Goal: Transaction & Acquisition: Purchase product/service

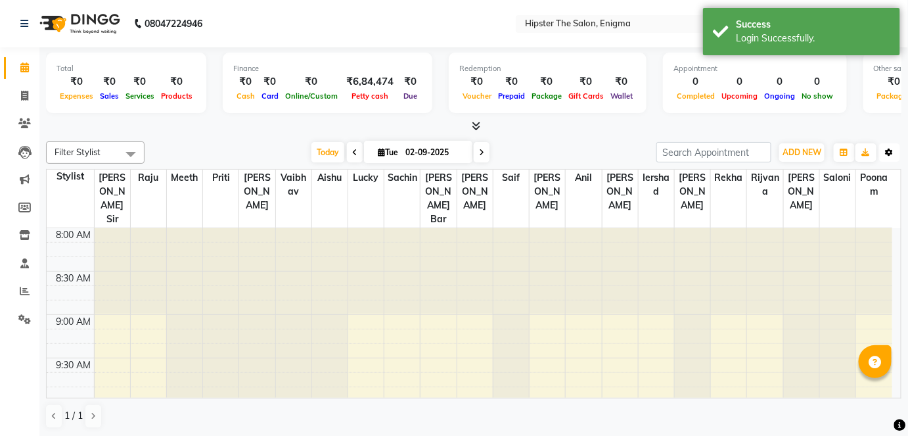
click at [900, 146] on button "Toggle Dropdown" at bounding box center [889, 152] width 21 height 18
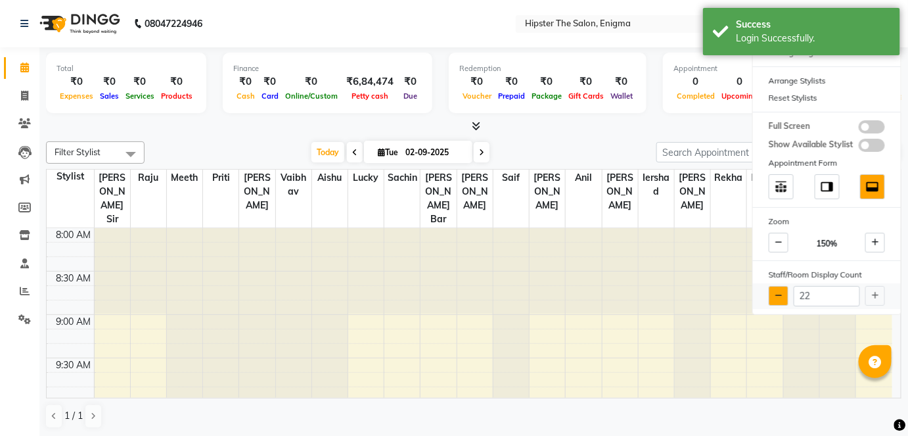
click at [782, 292] on icon at bounding box center [778, 296] width 7 height 8
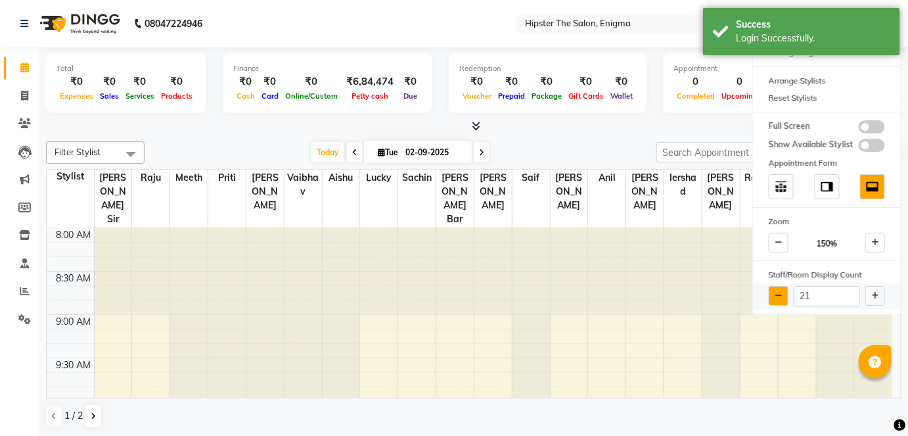
click at [782, 292] on icon at bounding box center [778, 296] width 7 height 8
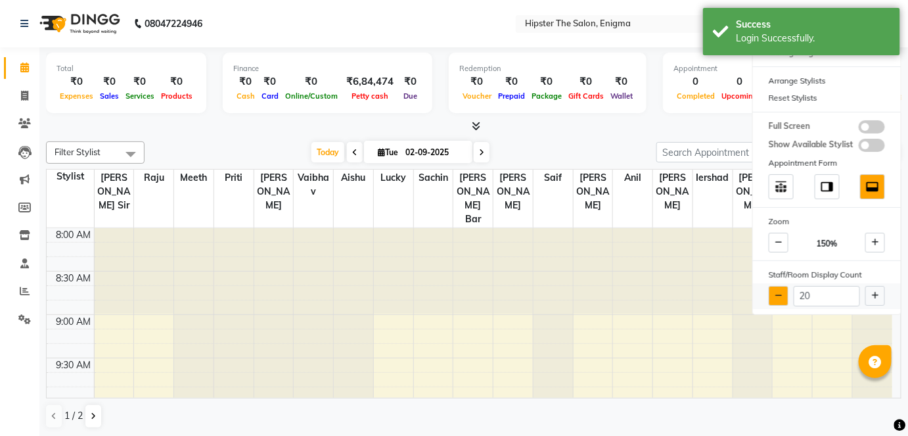
click at [782, 292] on icon at bounding box center [778, 296] width 7 height 8
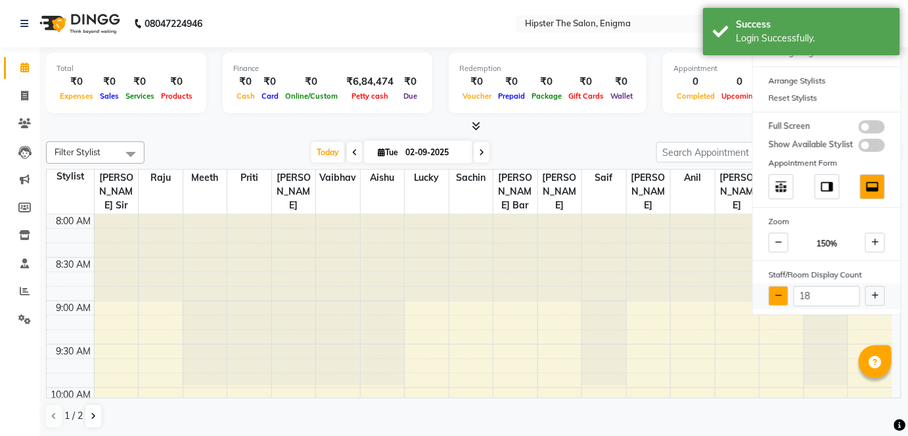
click at [782, 292] on icon at bounding box center [778, 296] width 7 height 8
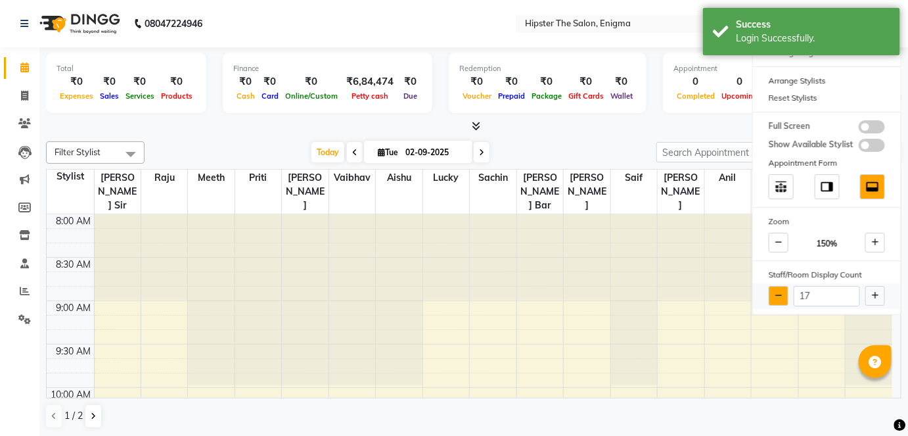
click at [782, 292] on icon at bounding box center [778, 296] width 7 height 8
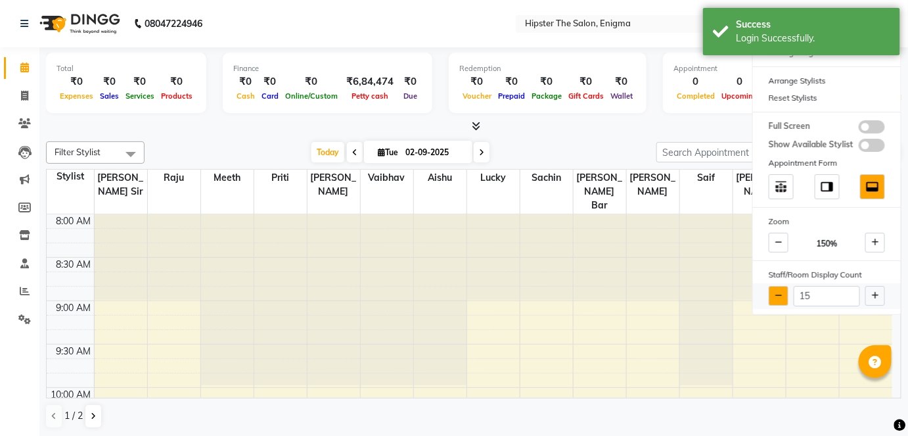
click at [782, 292] on icon at bounding box center [778, 296] width 7 height 8
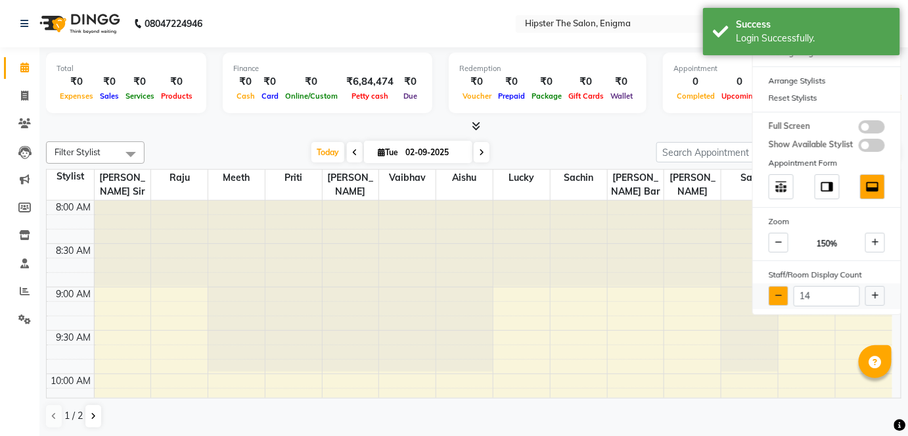
click at [782, 292] on icon at bounding box center [778, 296] width 7 height 8
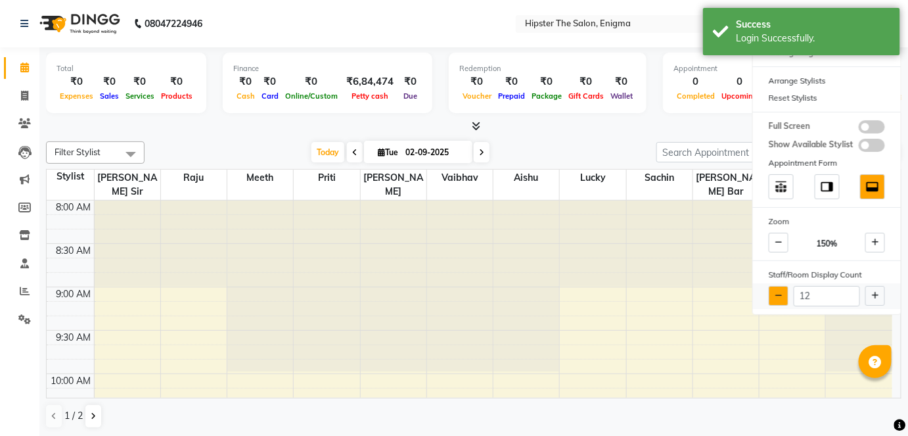
click at [782, 292] on icon at bounding box center [778, 296] width 7 height 8
type input "11"
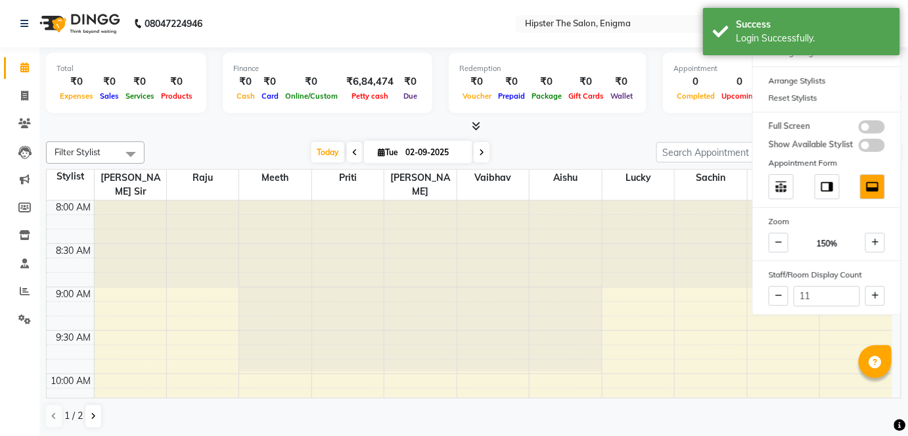
drag, startPoint x: 782, startPoint y: 291, endPoint x: 104, endPoint y: 121, distance: 699.2
click at [104, 121] on div "Total ₹0 Expenses ₹0 Sales ₹0 Services ₹0 Products Finance ₹0 Cash ₹0 Card ₹0 O…" at bounding box center [473, 242] width 869 height 390
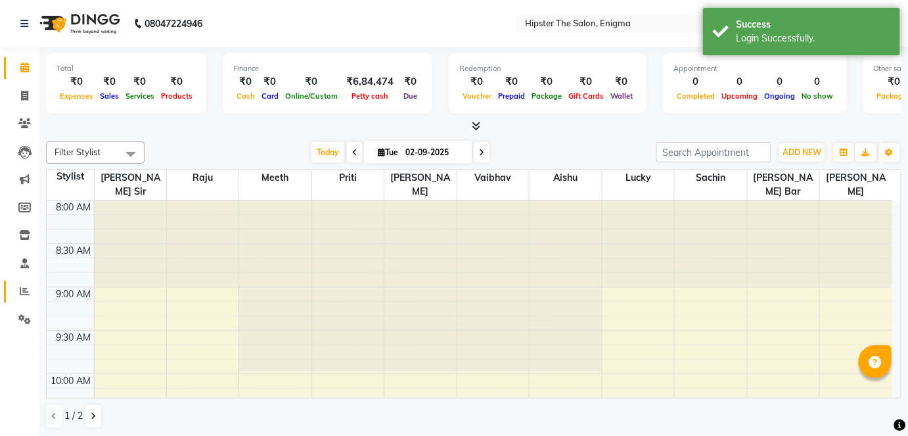
click at [22, 281] on link "Reports" at bounding box center [20, 292] width 32 height 22
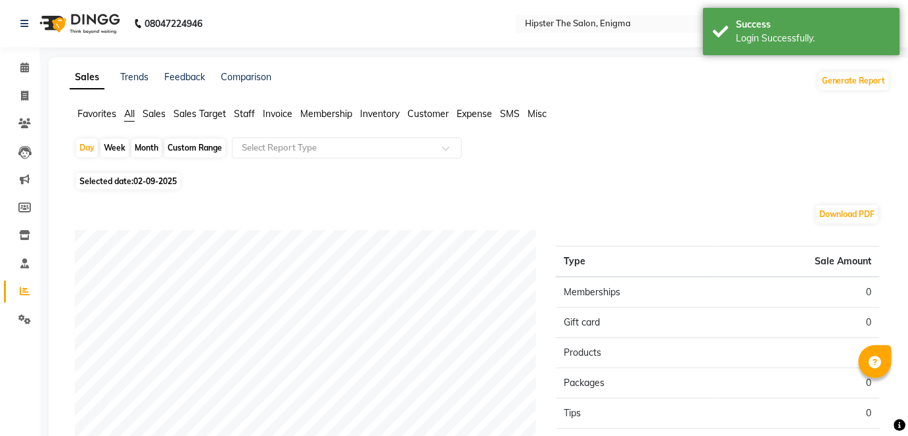
click at [179, 144] on div "Custom Range" at bounding box center [194, 148] width 61 height 18
select select "9"
select select "2025"
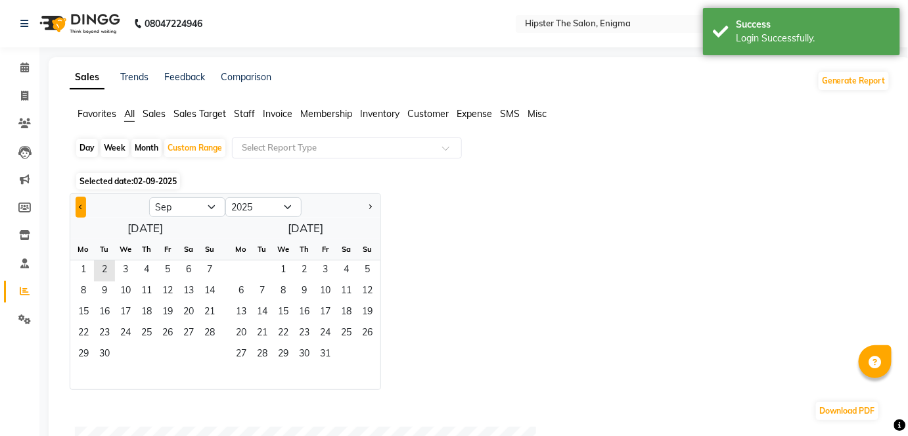
click at [79, 207] on span "Previous month" at bounding box center [81, 206] width 5 height 5
select select "8"
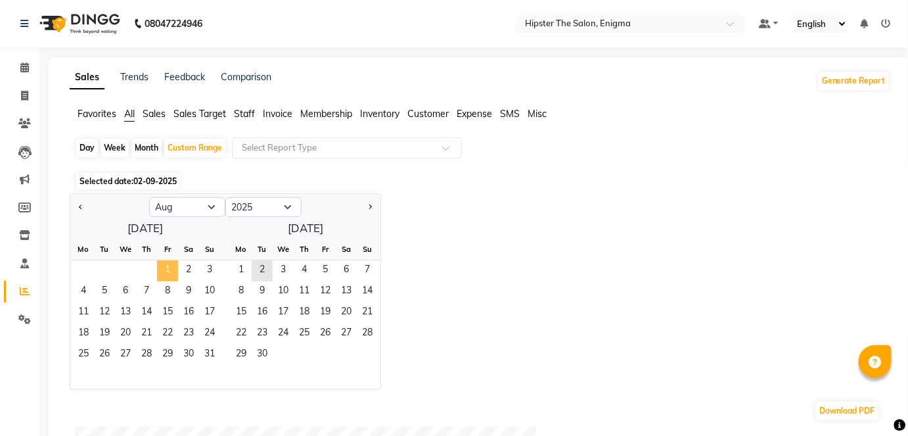
click at [166, 262] on span "1" at bounding box center [167, 270] width 21 height 21
click at [206, 354] on span "31" at bounding box center [209, 354] width 21 height 21
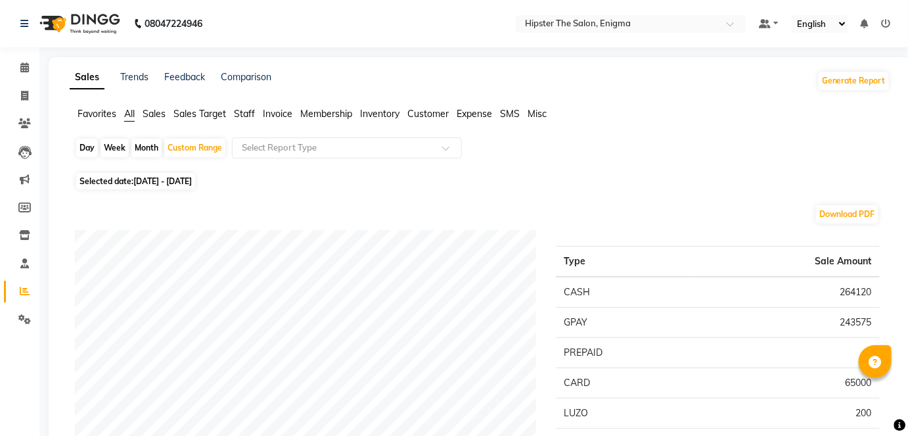
click at [253, 110] on span "Staff" at bounding box center [244, 114] width 21 height 12
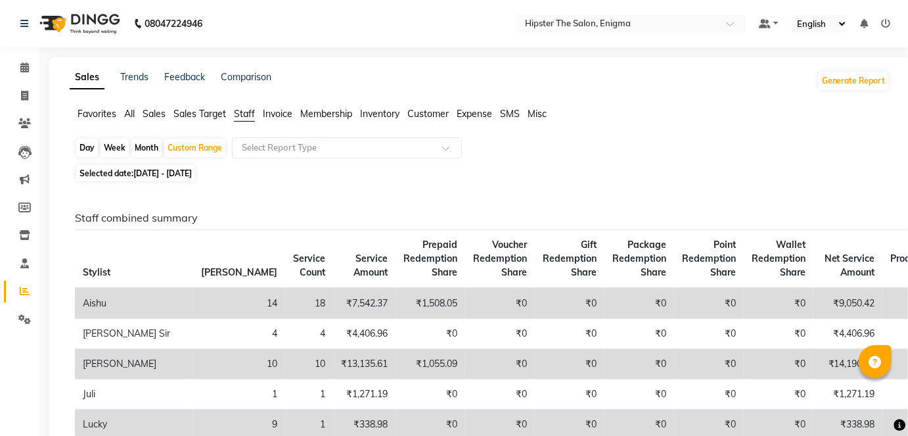
click at [271, 108] on span "Invoice" at bounding box center [278, 114] width 30 height 12
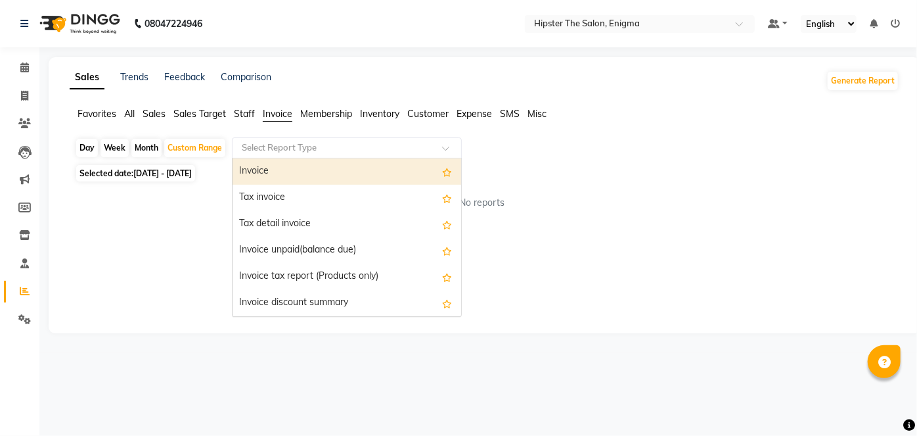
click at [301, 146] on input "text" at bounding box center [333, 147] width 189 height 13
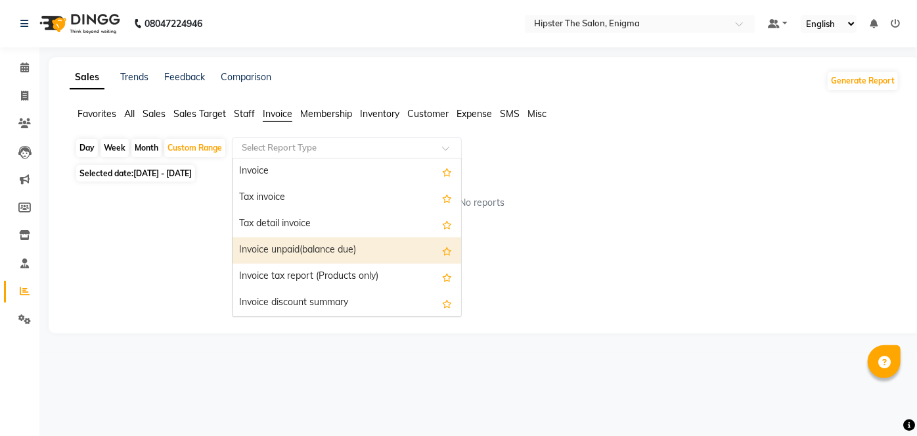
click at [304, 244] on div "Invoice unpaid(balance due)" at bounding box center [347, 250] width 229 height 26
select select "full_report"
select select "csv"
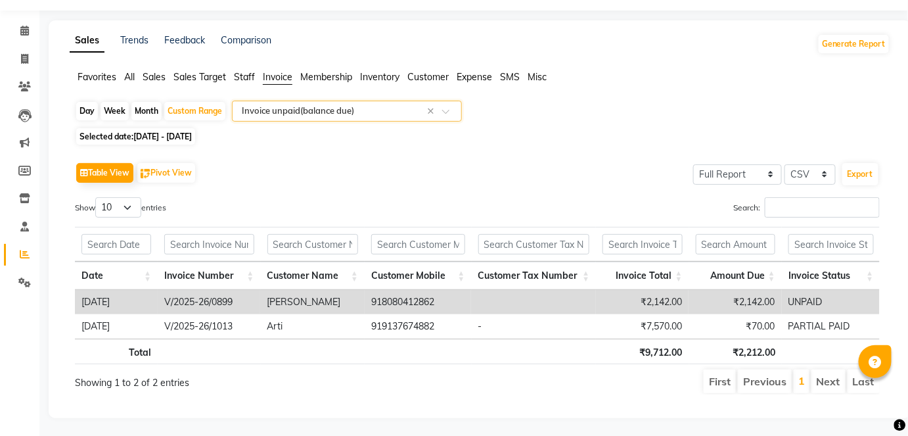
scroll to position [37, 0]
click at [154, 70] on span "Sales" at bounding box center [154, 76] width 23 height 12
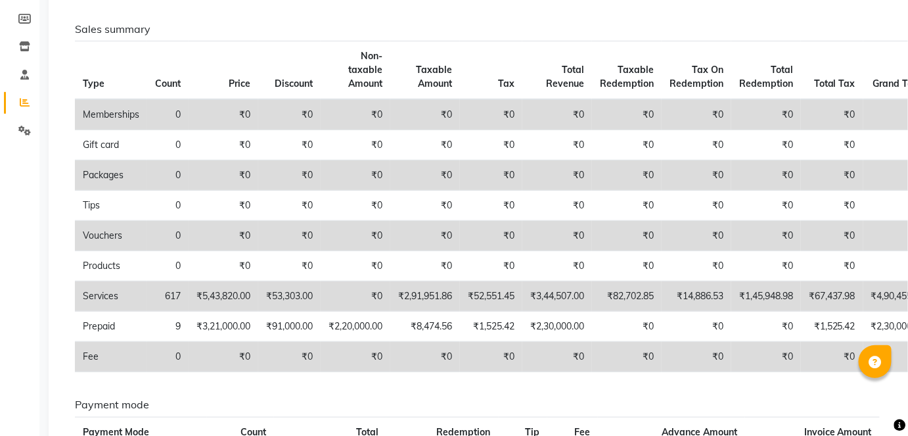
scroll to position [0, 0]
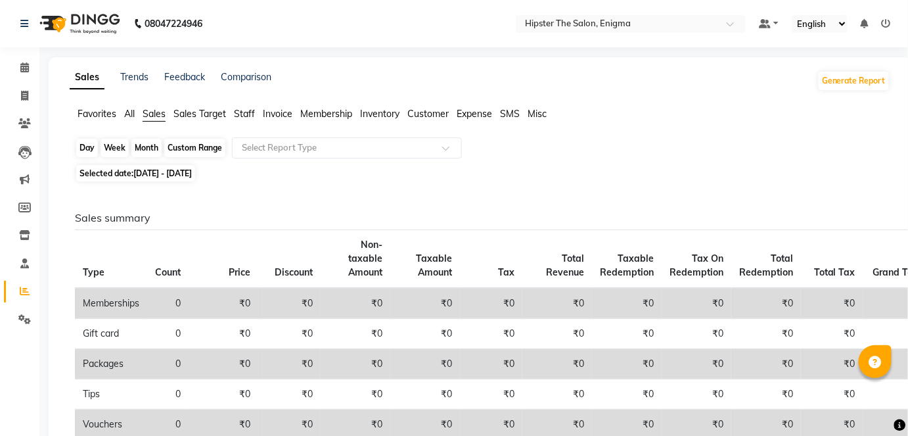
click at [193, 154] on div "Custom Range" at bounding box center [194, 148] width 61 height 18
select select "8"
select select "2025"
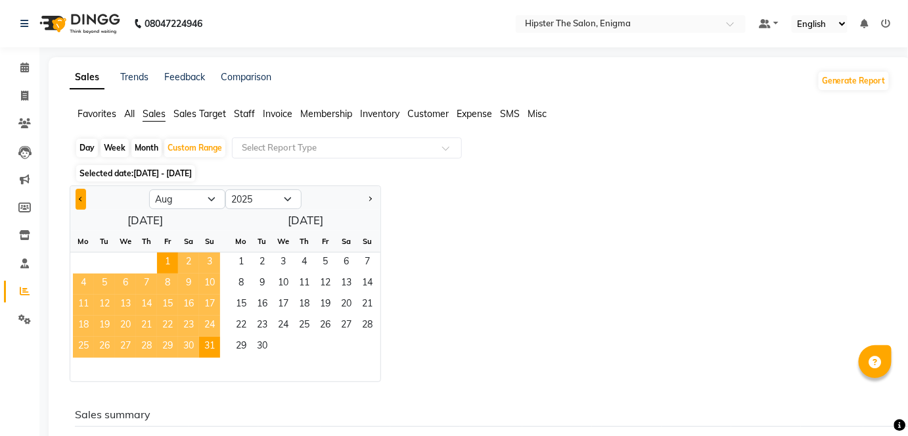
click at [79, 194] on button "Previous month" at bounding box center [81, 199] width 11 height 21
select select "7"
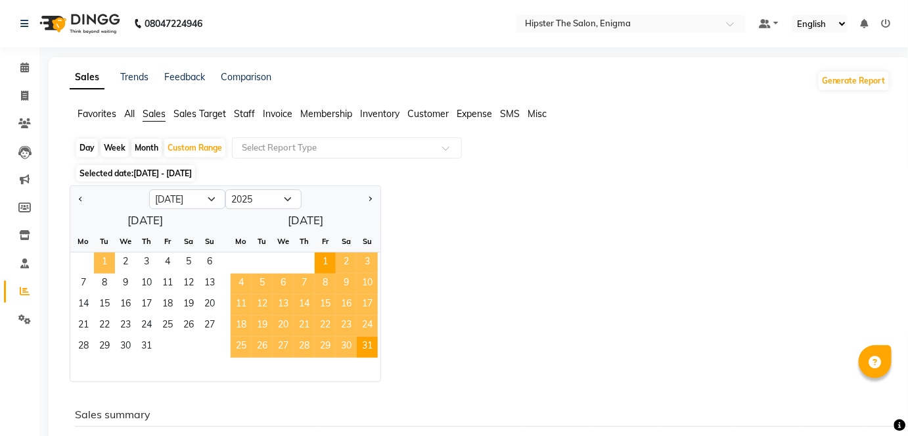
click at [110, 256] on span "1" at bounding box center [104, 262] width 21 height 21
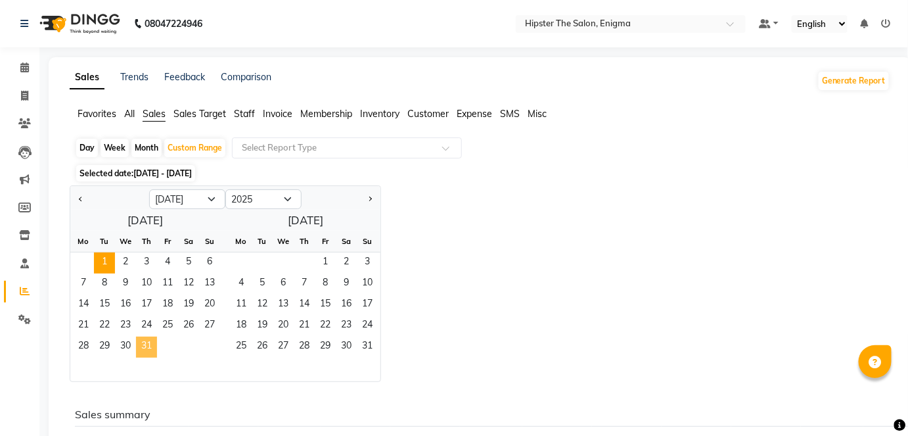
click at [147, 357] on span "31" at bounding box center [146, 346] width 21 height 21
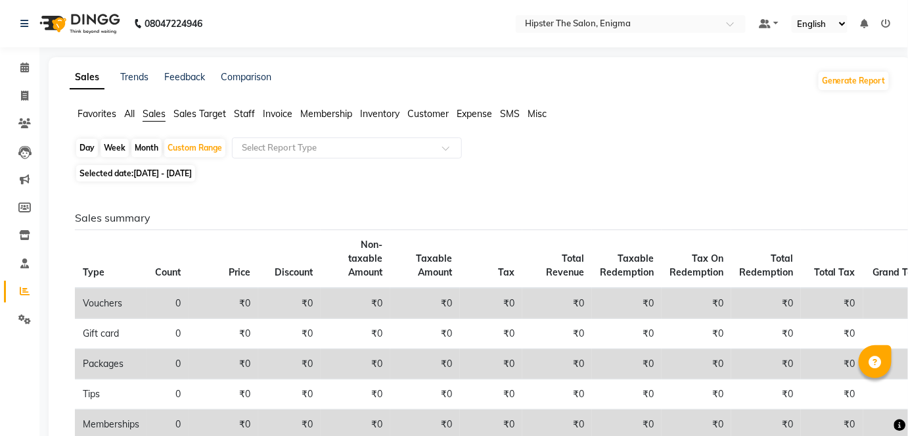
click at [191, 117] on span "Sales Target" at bounding box center [199, 114] width 53 height 12
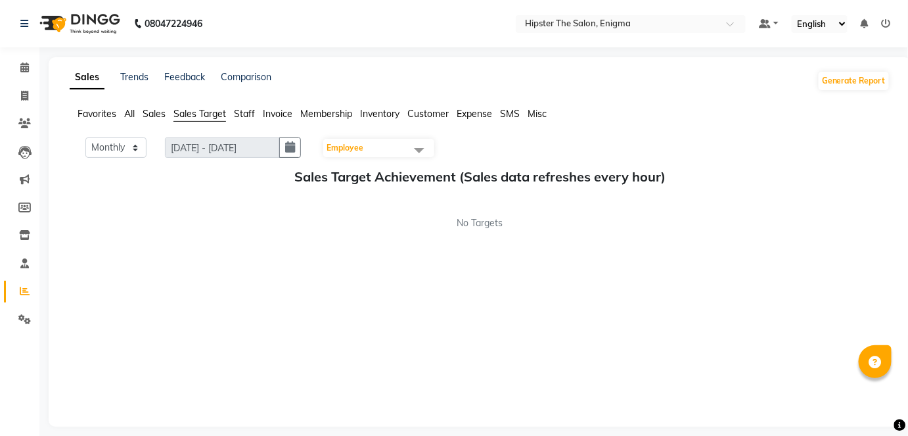
click at [158, 109] on span "Sales" at bounding box center [154, 114] width 23 height 12
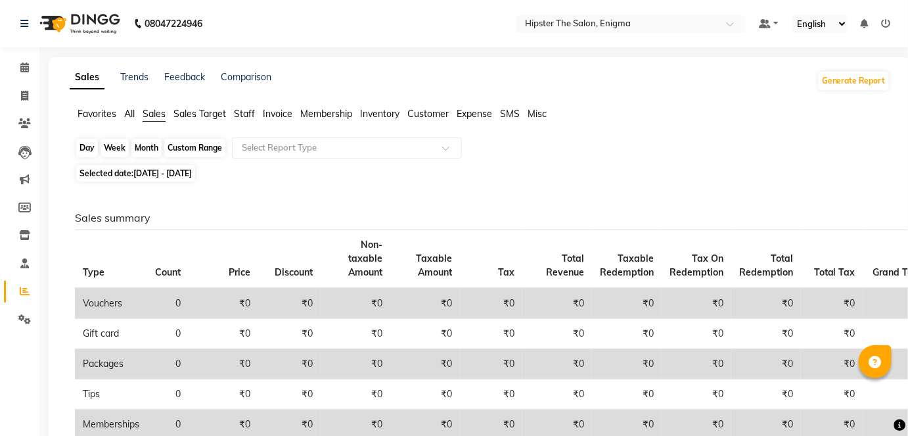
click at [185, 149] on div "Custom Range" at bounding box center [194, 148] width 61 height 18
select select "7"
select select "2025"
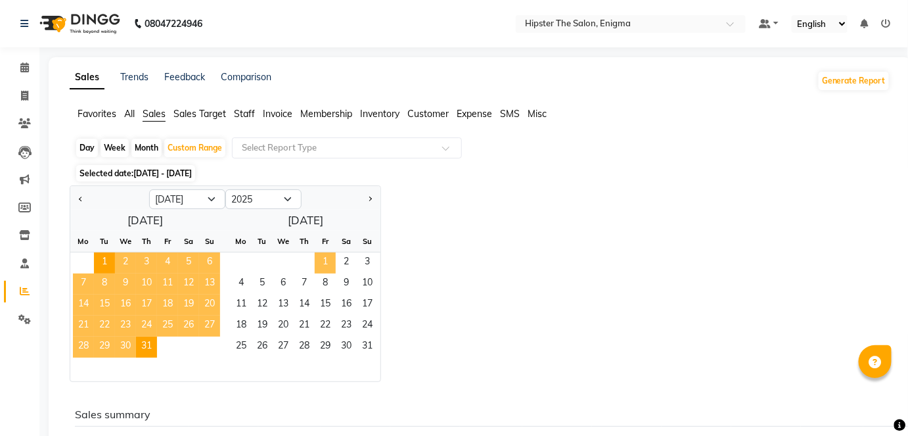
click at [325, 254] on span "1" at bounding box center [325, 262] width 21 height 21
select select "8"
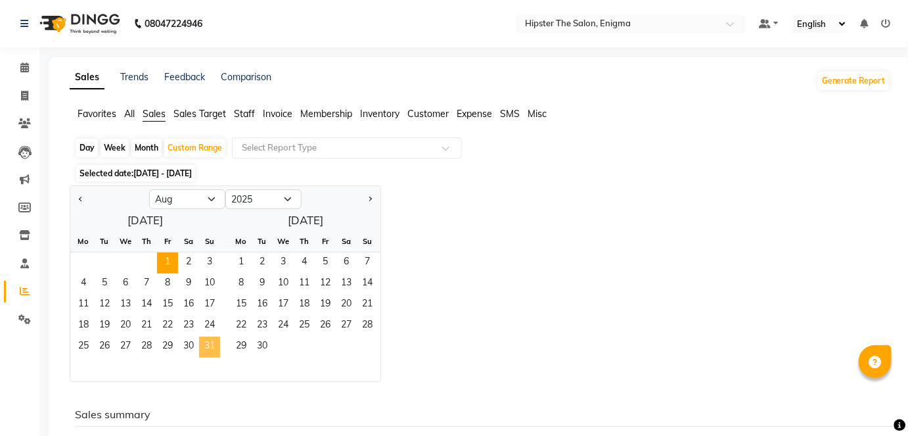
click at [201, 345] on span "31" at bounding box center [209, 346] width 21 height 21
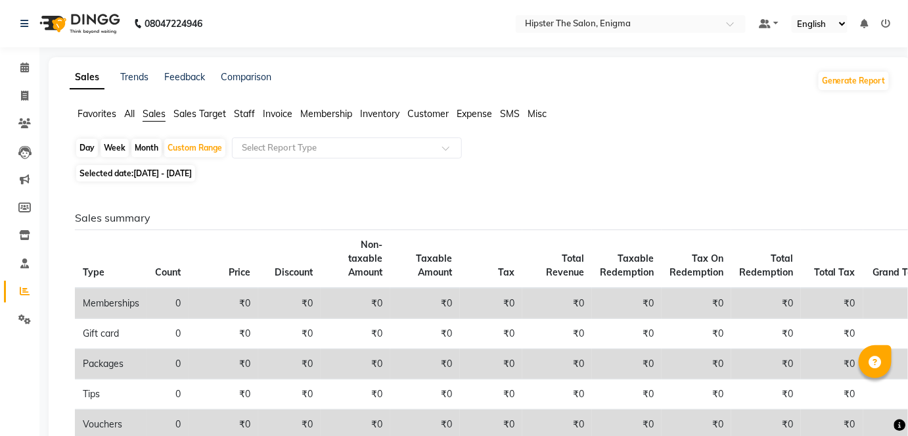
click at [128, 113] on span "All" at bounding box center [129, 114] width 11 height 12
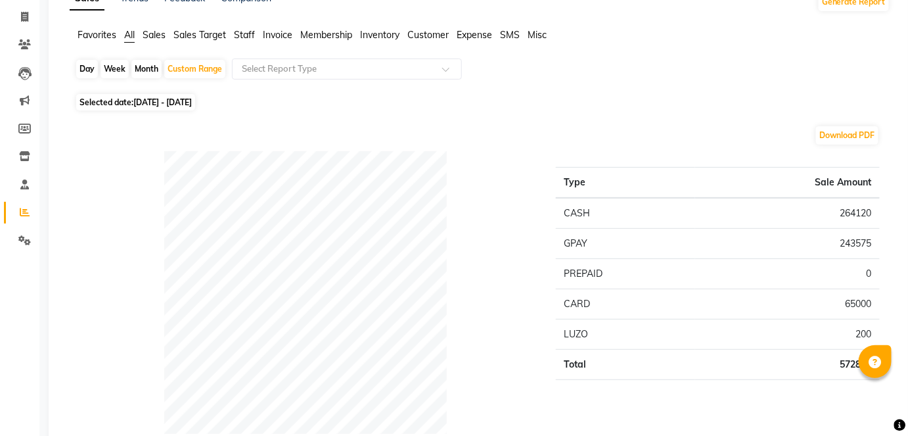
scroll to position [7, 0]
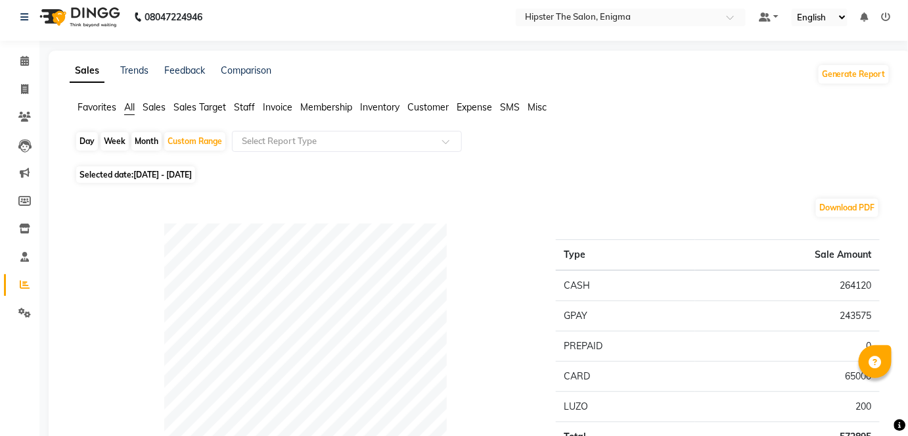
click at [152, 104] on span "Sales" at bounding box center [154, 107] width 23 height 12
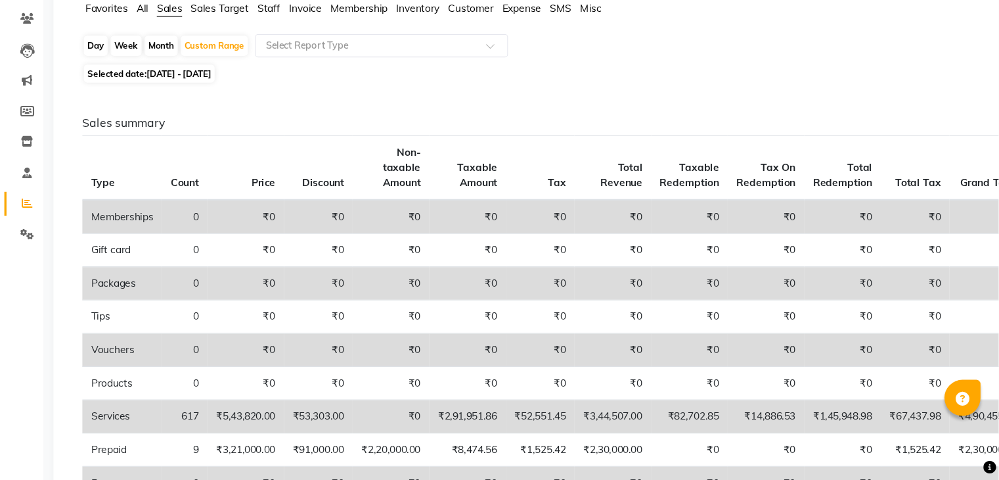
scroll to position [0, 0]
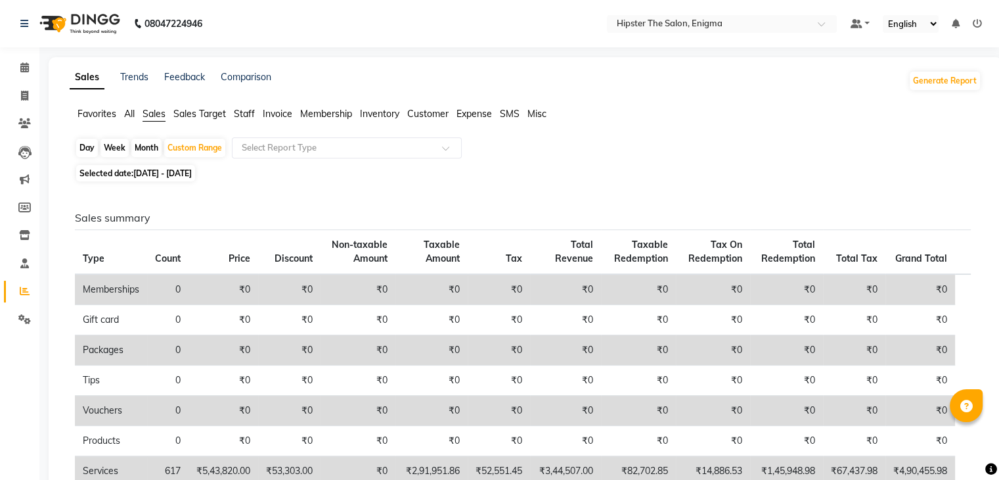
drag, startPoint x: 907, startPoint y: 0, endPoint x: 634, endPoint y: 160, distance: 316.0
click at [634, 160] on div "Day Week Month Custom Range Select Report Type" at bounding box center [526, 149] width 902 height 24
click at [176, 150] on div "Custom Range" at bounding box center [194, 148] width 61 height 18
select select "8"
select select "2025"
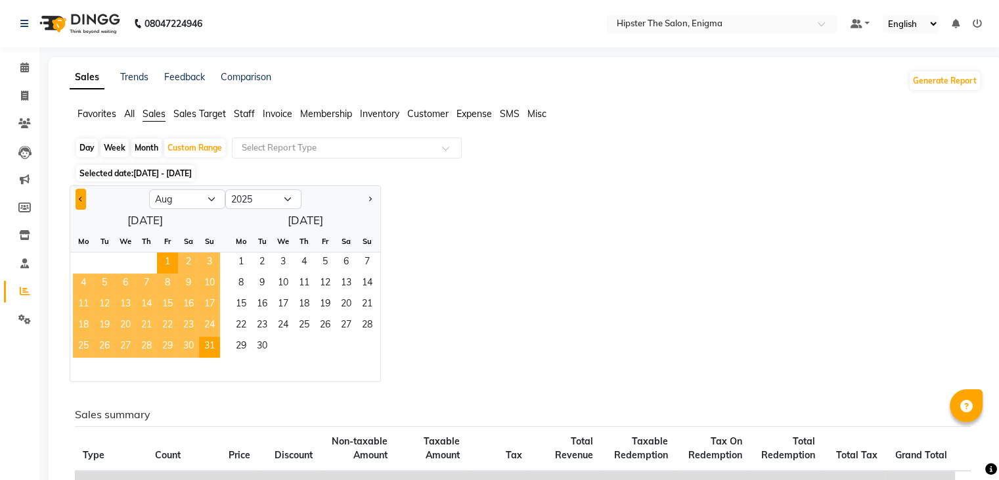
click at [81, 196] on span "Previous month" at bounding box center [81, 198] width 5 height 5
select select "7"
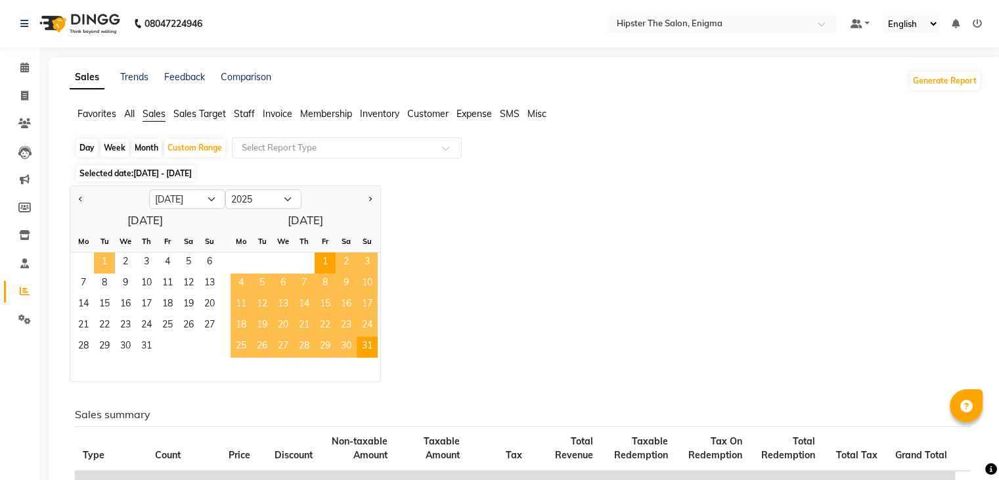
click at [106, 258] on span "1" at bounding box center [104, 262] width 21 height 21
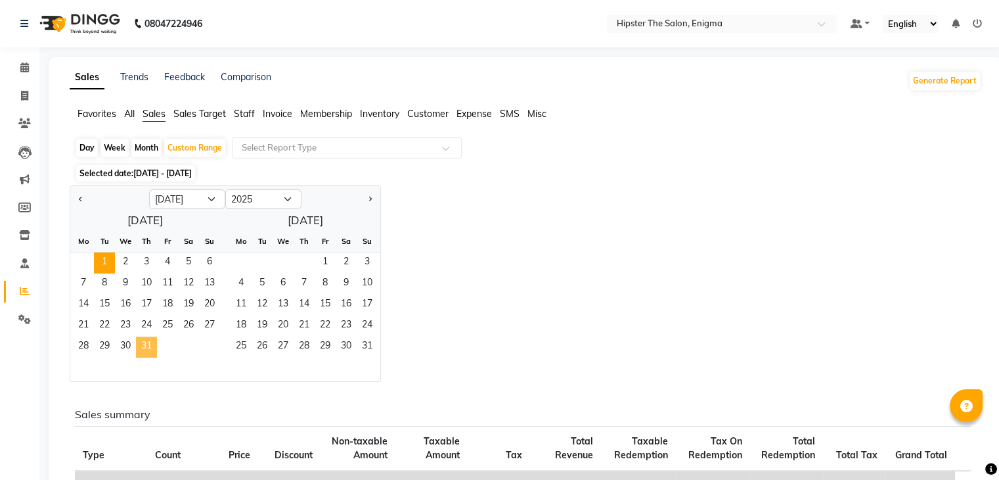
click at [142, 346] on span "31" at bounding box center [146, 346] width 21 height 21
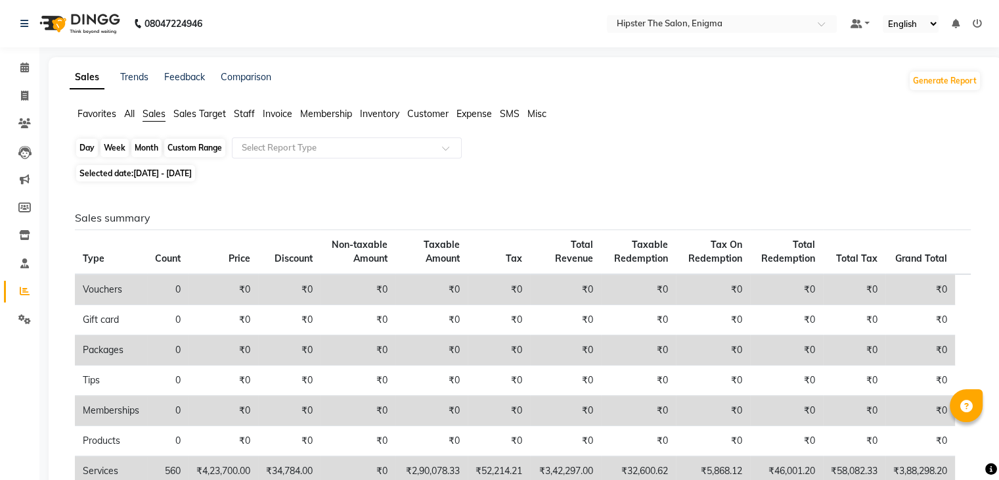
click at [190, 143] on div "Custom Range" at bounding box center [194, 148] width 61 height 18
select select "7"
select select "2025"
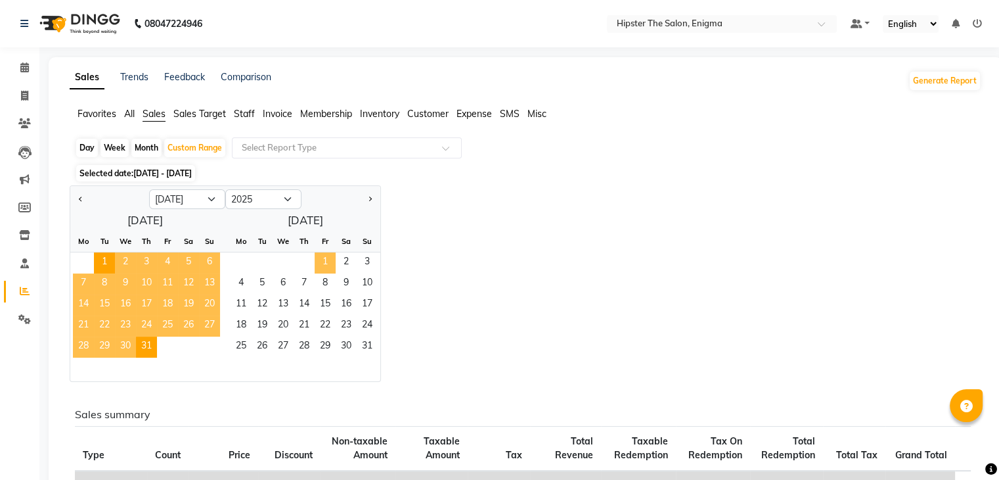
click at [315, 257] on span "1" at bounding box center [325, 262] width 21 height 21
select select "8"
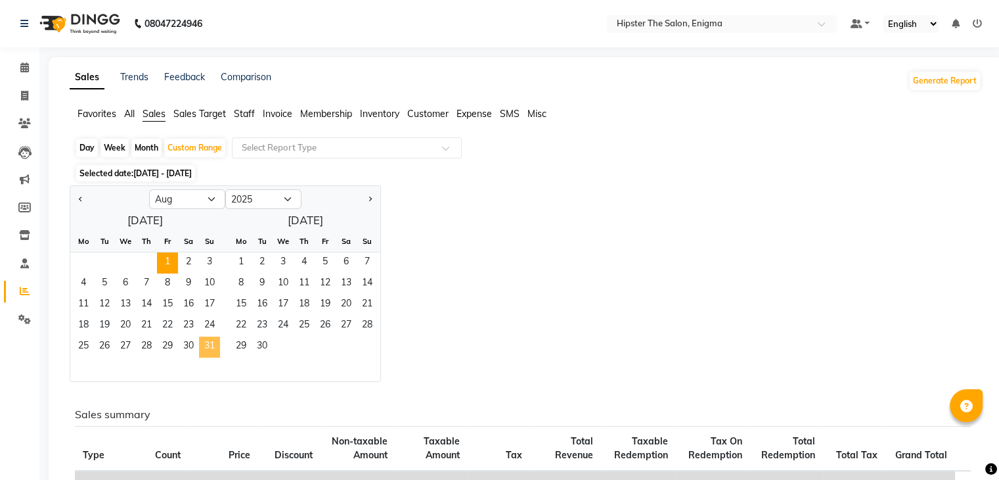
click at [218, 345] on span "31" at bounding box center [209, 346] width 21 height 21
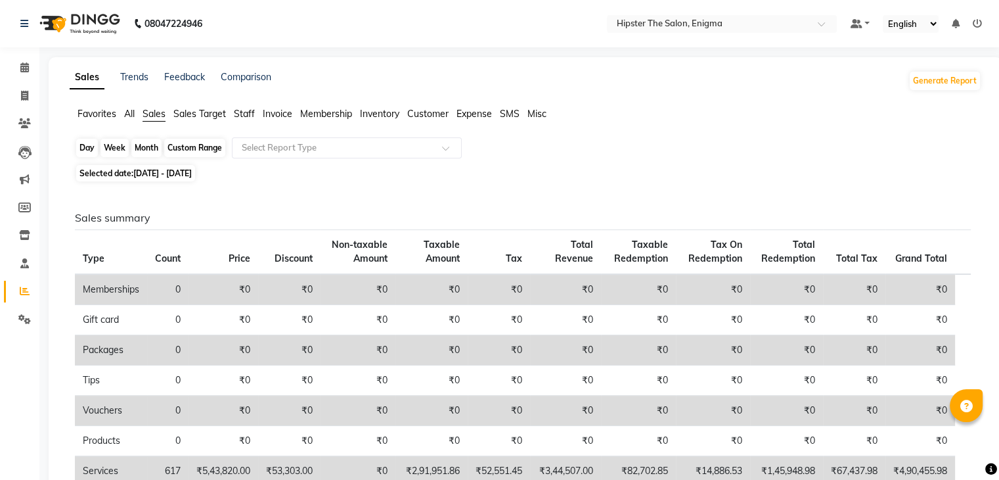
click at [219, 148] on div "Custom Range" at bounding box center [194, 148] width 61 height 18
select select "8"
select select "2025"
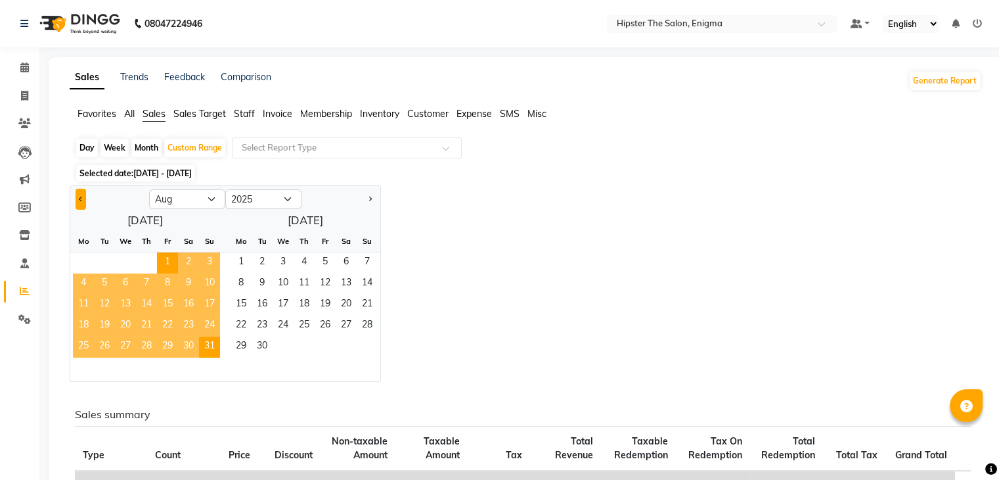
click at [76, 200] on button "Previous month" at bounding box center [81, 199] width 11 height 21
select select "7"
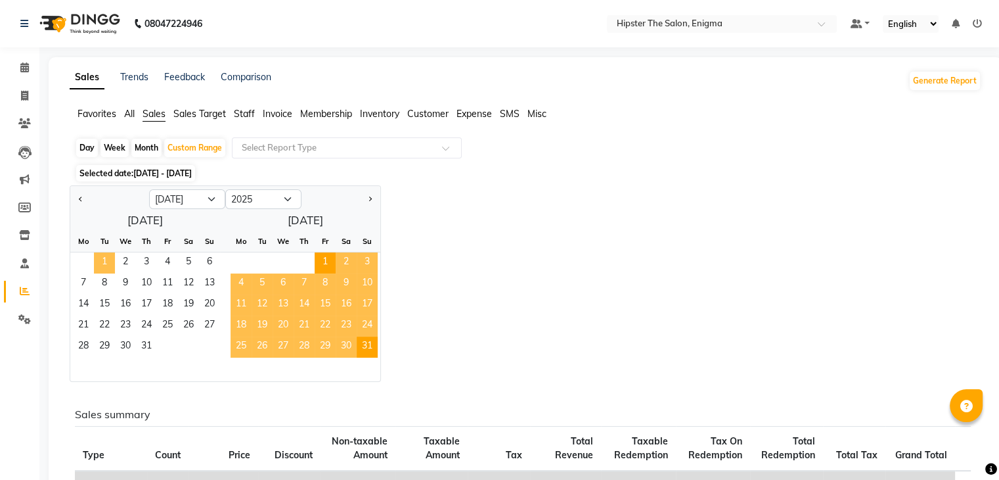
click at [105, 253] on span "1" at bounding box center [104, 262] width 21 height 21
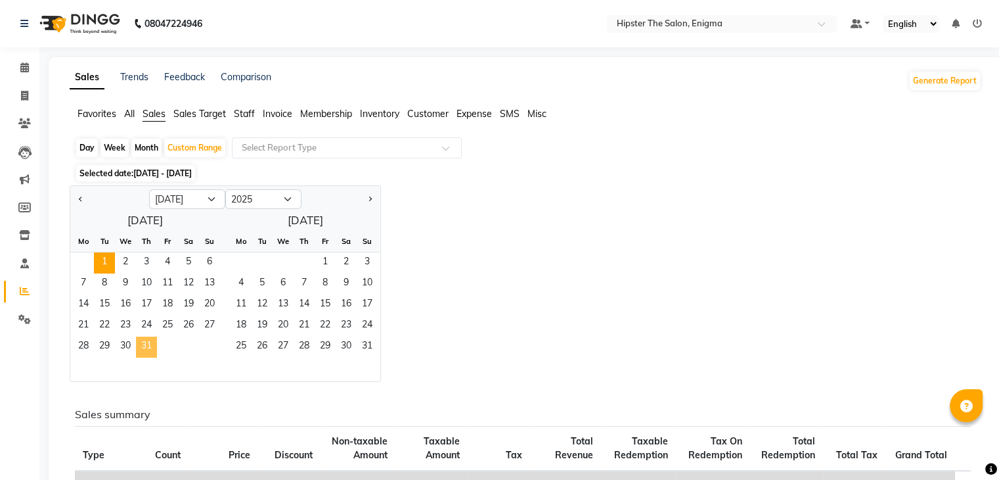
click at [152, 345] on span "31" at bounding box center [146, 346] width 21 height 21
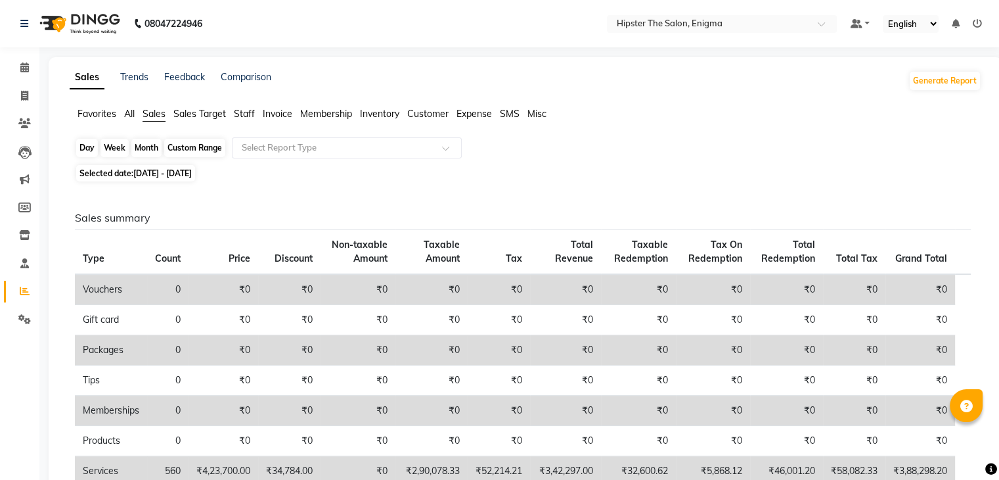
click at [189, 148] on div "Custom Range" at bounding box center [194, 148] width 61 height 18
select select "7"
select select "2025"
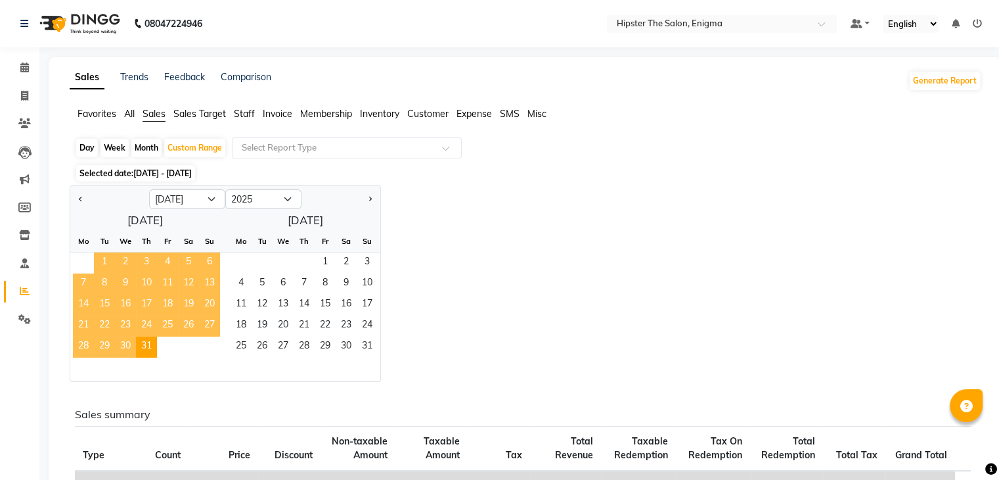
click at [104, 260] on span "1" at bounding box center [104, 262] width 21 height 21
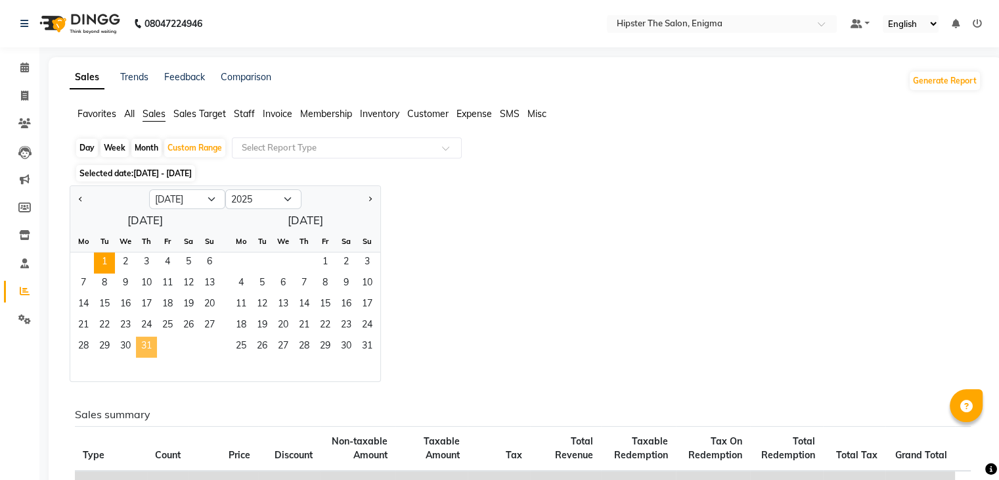
click at [152, 342] on span "31" at bounding box center [146, 346] width 21 height 21
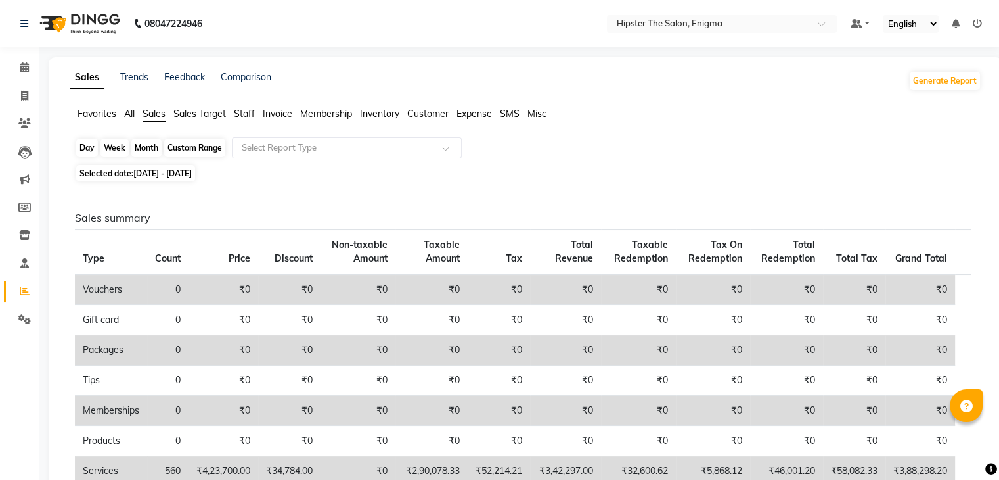
click at [198, 139] on div "Custom Range" at bounding box center [194, 148] width 61 height 18
select select "7"
select select "2025"
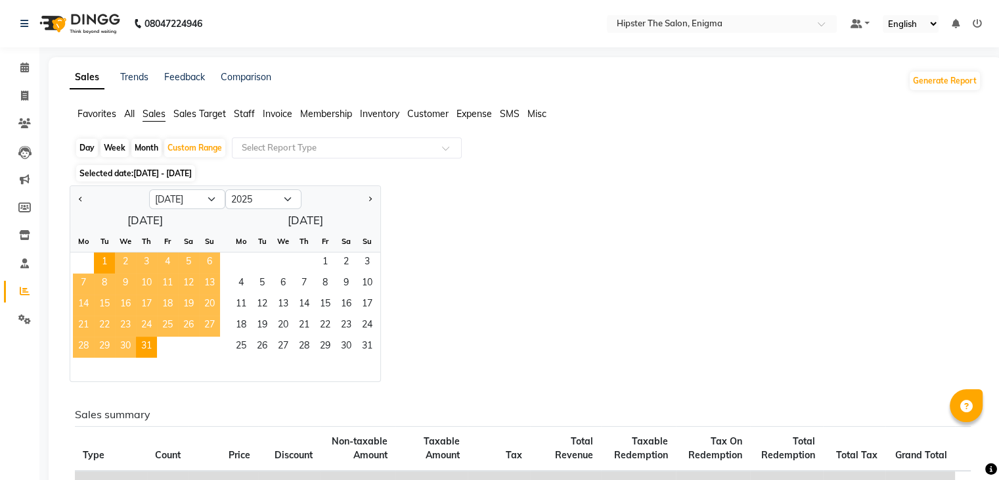
click at [321, 250] on div "Fr" at bounding box center [325, 241] width 21 height 21
click at [324, 256] on span "1" at bounding box center [325, 262] width 21 height 21
select select "8"
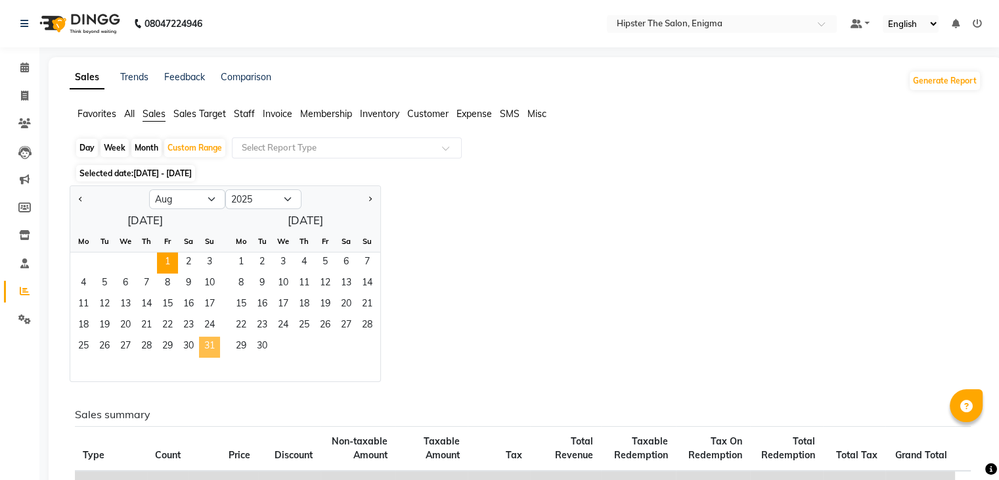
click at [206, 344] on span "31" at bounding box center [209, 346] width 21 height 21
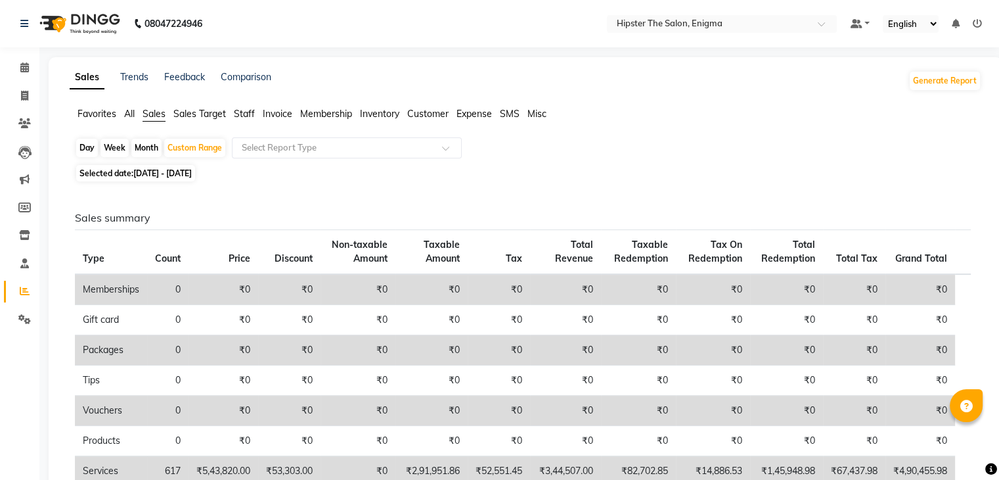
click at [134, 111] on span "All" at bounding box center [129, 114] width 11 height 12
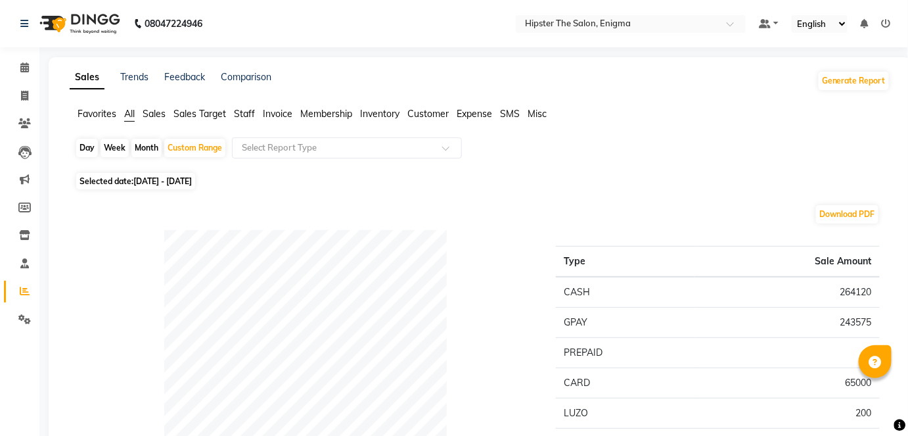
drag, startPoint x: 987, startPoint y: 2, endPoint x: 590, endPoint y: 114, distance: 412.3
click at [590, 114] on ul "Favorites All Sales Sales Target Staff Invoice Membership Inventory Customer Ex…" at bounding box center [480, 114] width 821 height 14
click at [24, 68] on icon at bounding box center [24, 67] width 9 height 10
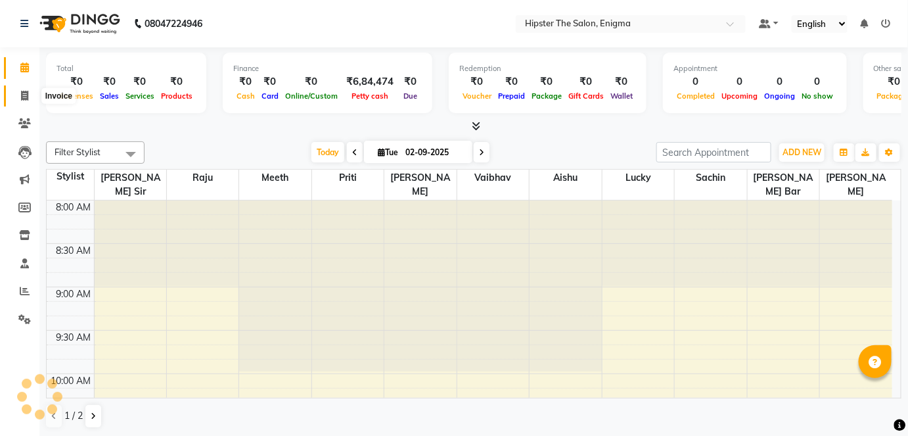
click at [23, 89] on span at bounding box center [24, 96] width 23 height 15
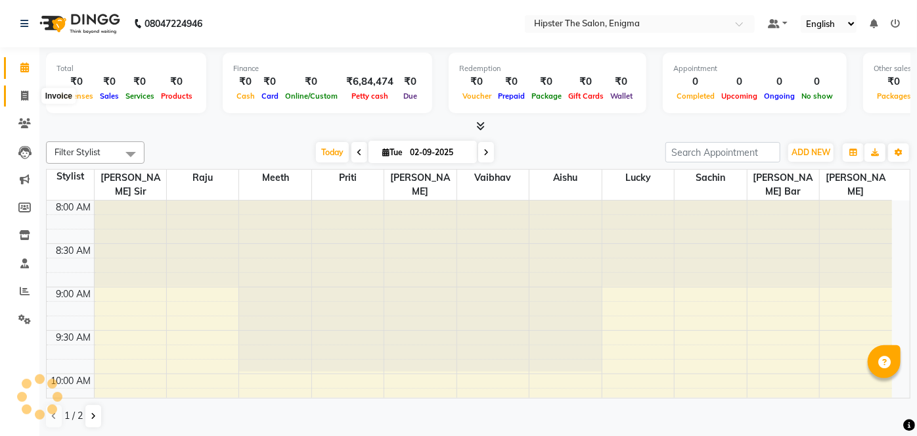
select select "4468"
select select "service"
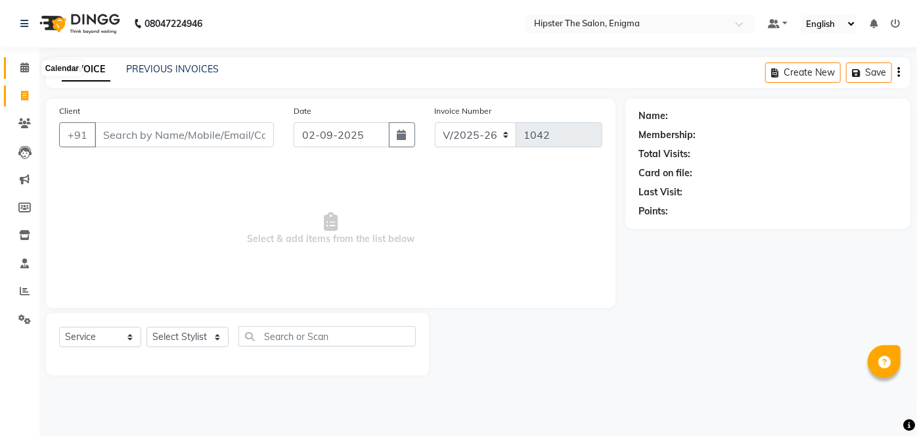
click at [22, 70] on icon at bounding box center [24, 67] width 9 height 10
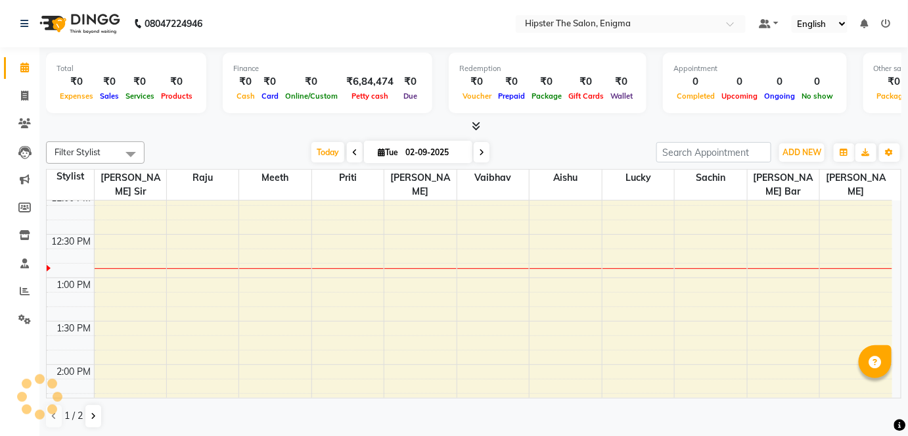
scroll to position [359, 0]
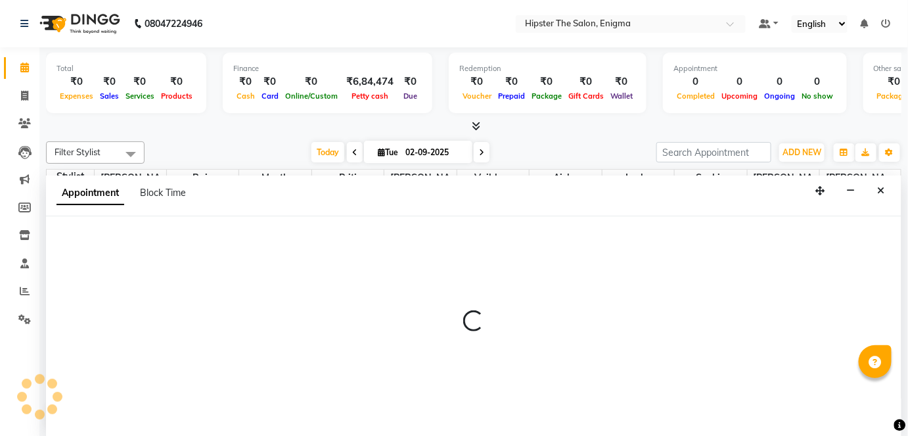
scroll to position [0, 0]
select select "27612"
select select "tentative"
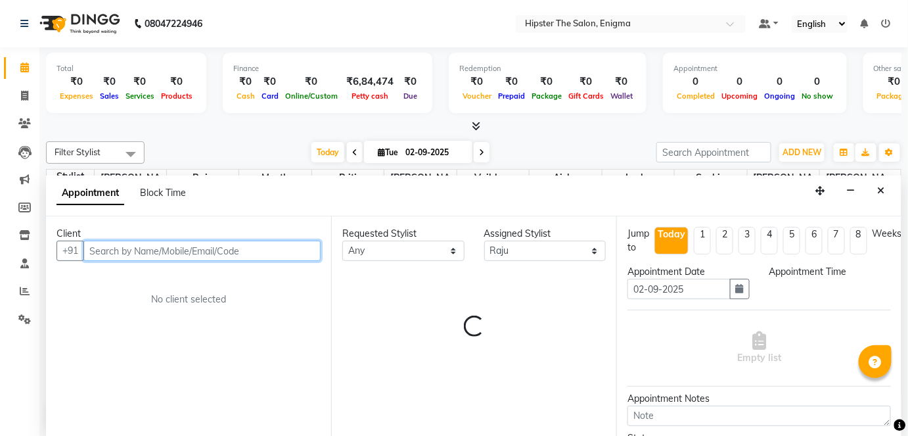
select select "840"
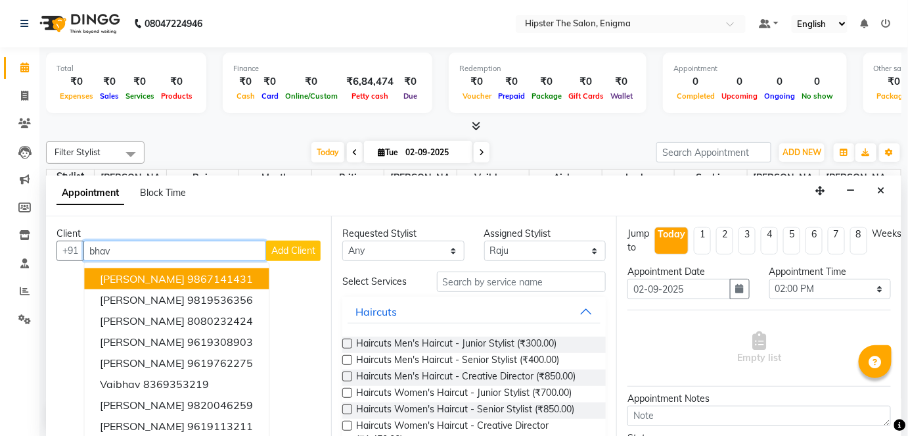
click at [111, 274] on span "[PERSON_NAME]" at bounding box center [142, 278] width 85 height 13
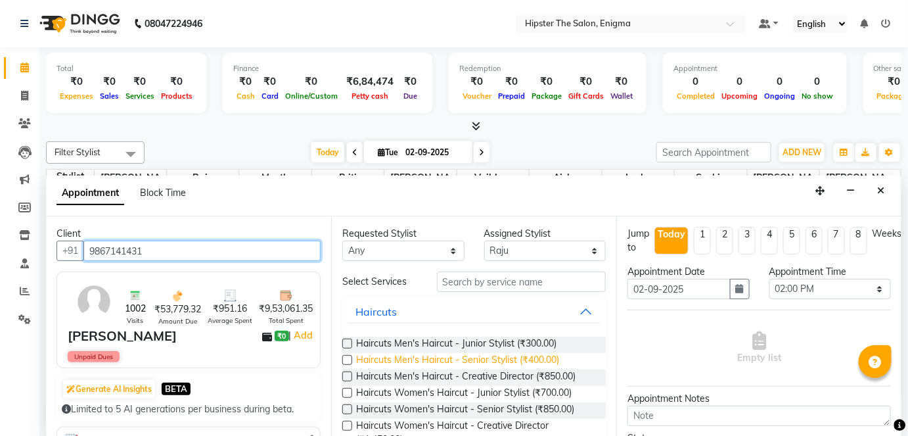
type input "9867141431"
click at [490, 361] on span "Haircuts Men's Haircut - Senior Stylist (₹400.00)" at bounding box center [457, 361] width 203 height 16
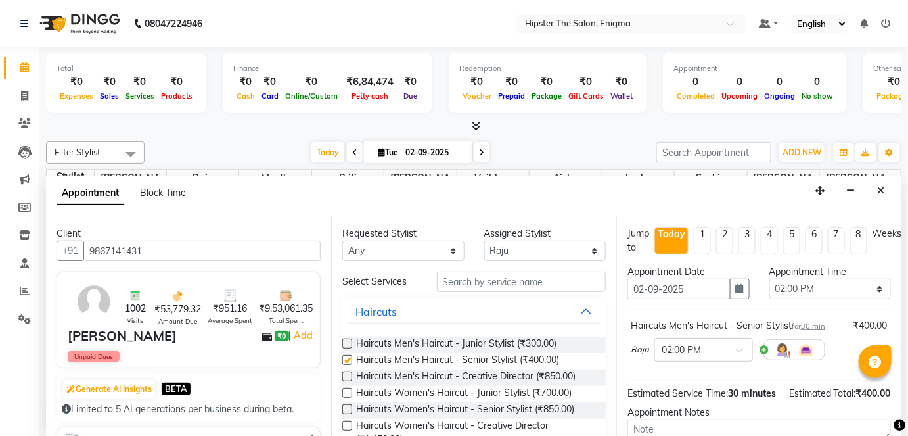
checkbox input "false"
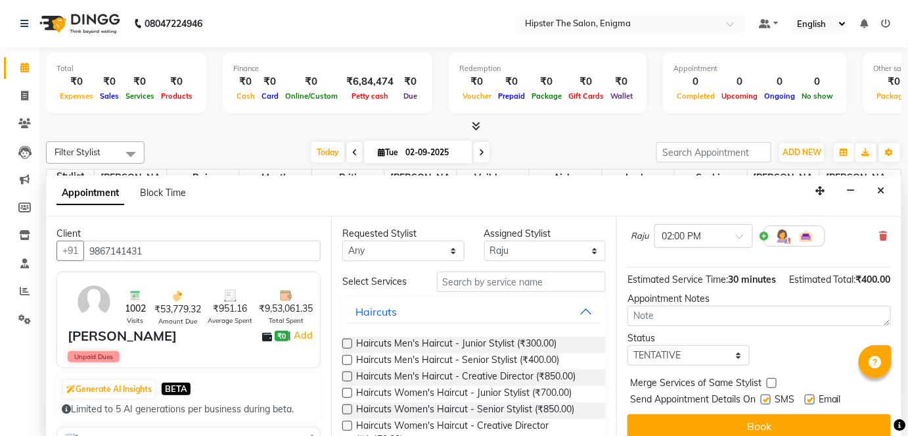
scroll to position [138, 0]
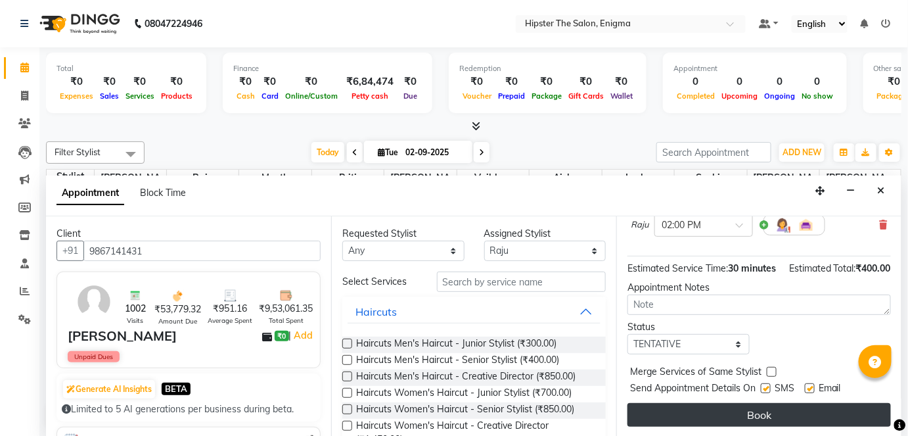
click at [764, 414] on button "Book" at bounding box center [760, 415] width 264 height 24
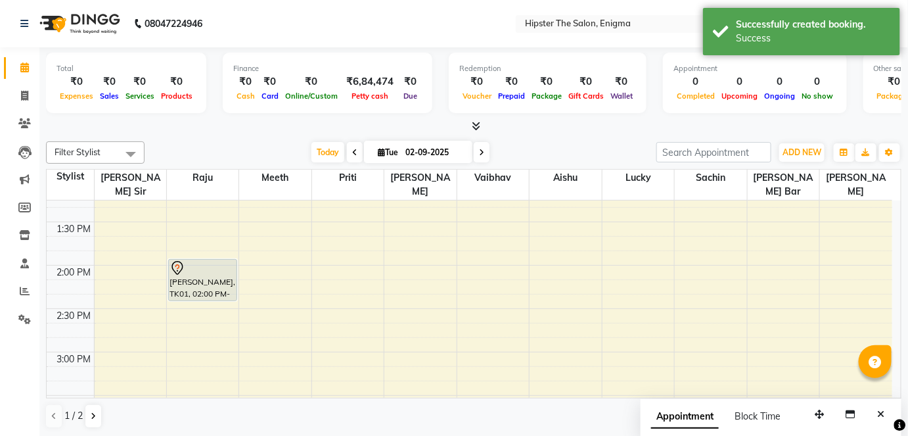
scroll to position [453, 0]
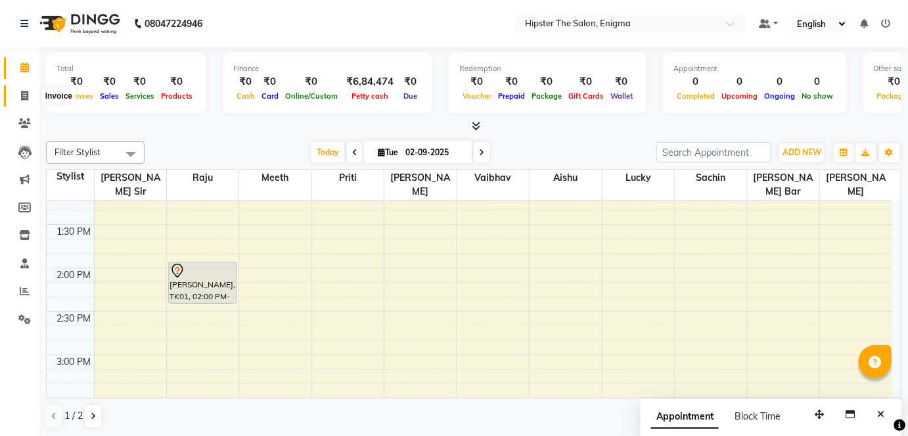
click at [26, 93] on icon at bounding box center [24, 96] width 7 height 10
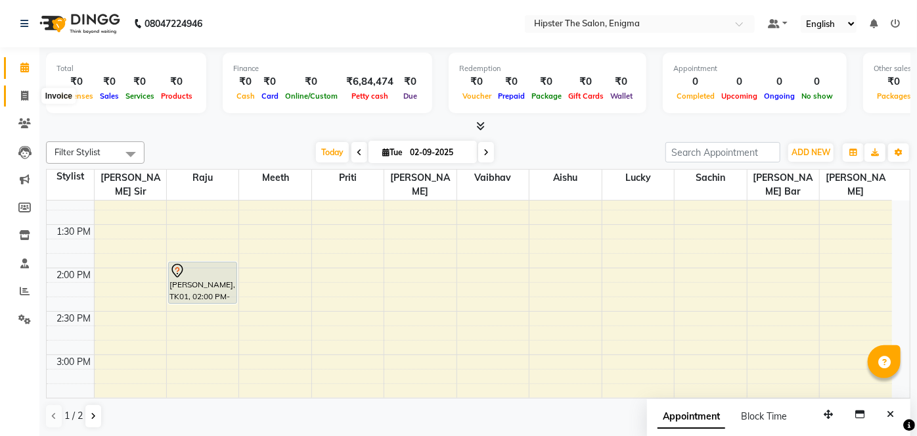
select select "4468"
select select "service"
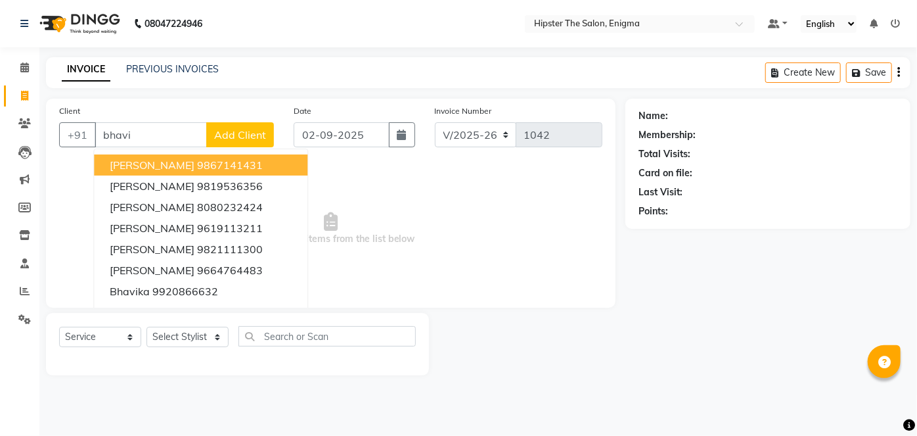
click at [161, 158] on span "[PERSON_NAME]" at bounding box center [152, 164] width 85 height 13
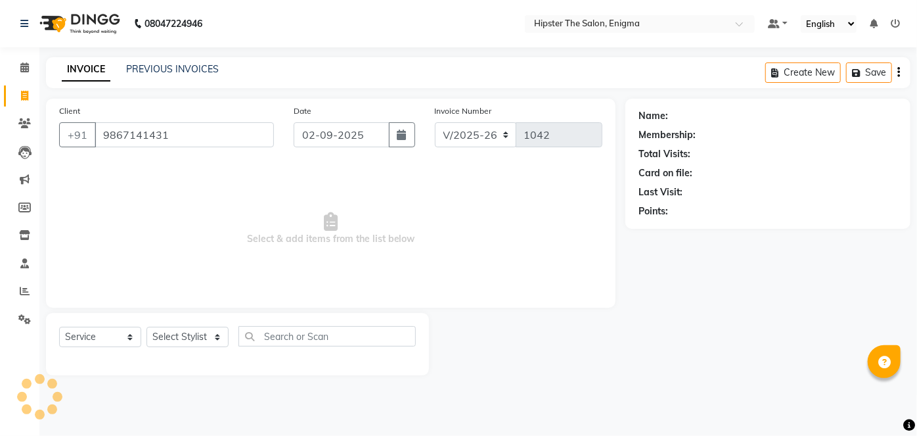
type input "9867141431"
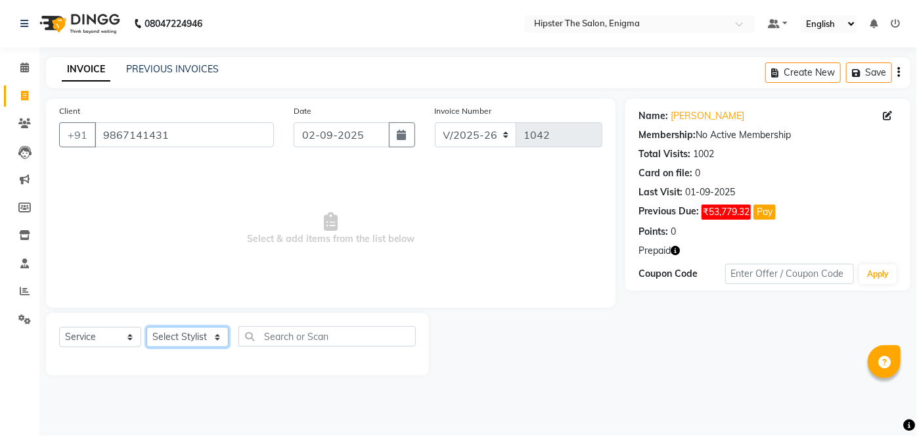
click at [179, 333] on select "Select Stylist [PERSON_NAME] [PERSON_NAME] [PERSON_NAME] [PERSON_NAME] poonam […" at bounding box center [188, 337] width 82 height 20
select select "85573"
click at [147, 327] on select "Select Stylist [PERSON_NAME] [PERSON_NAME] [PERSON_NAME] [PERSON_NAME] poonam […" at bounding box center [188, 337] width 82 height 20
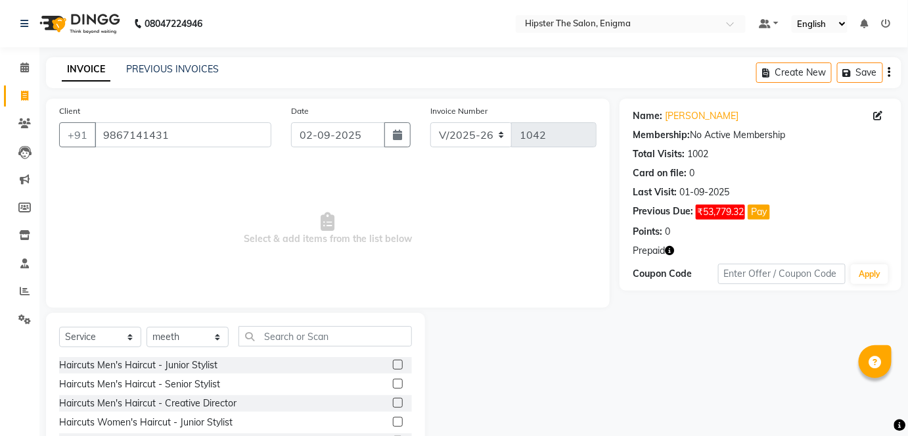
click at [393, 361] on label at bounding box center [398, 364] width 10 height 10
click at [393, 361] on input "checkbox" at bounding box center [397, 365] width 9 height 9
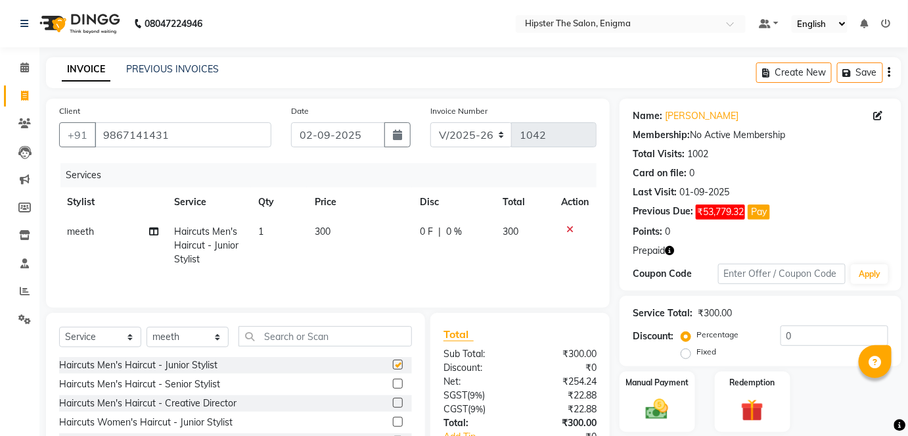
checkbox input "false"
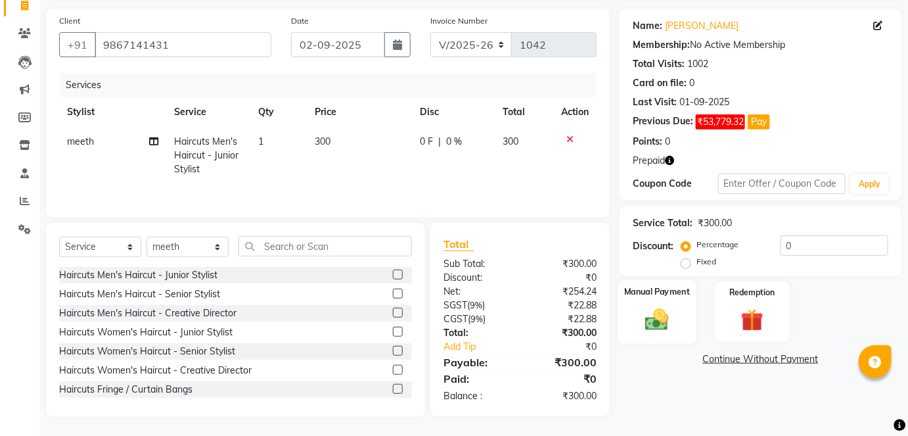
click at [662, 315] on img at bounding box center [657, 319] width 38 height 27
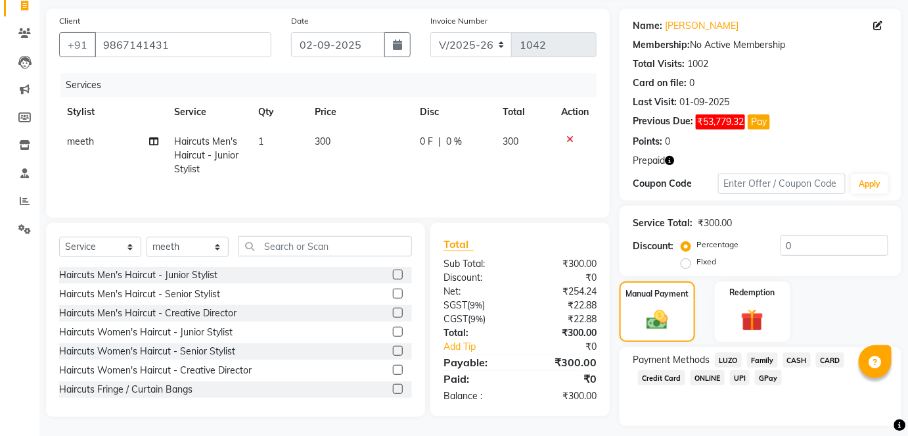
click at [768, 371] on span "GPay" at bounding box center [768, 377] width 27 height 15
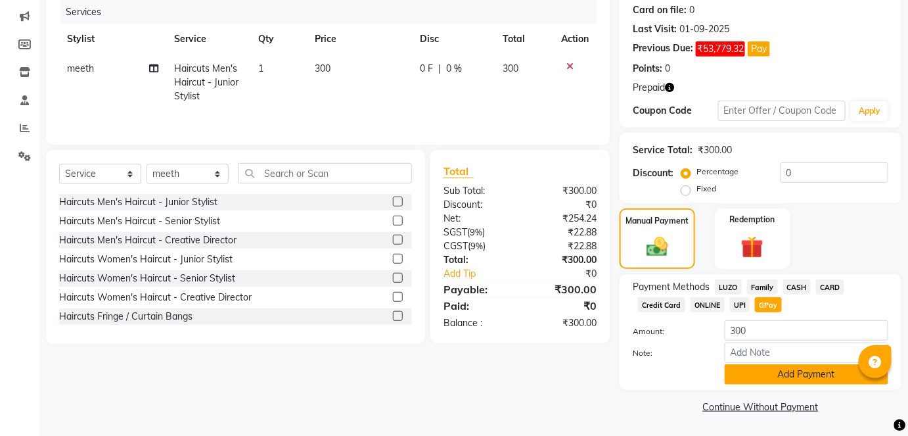
click at [778, 376] on button "Add Payment" at bounding box center [807, 374] width 164 height 20
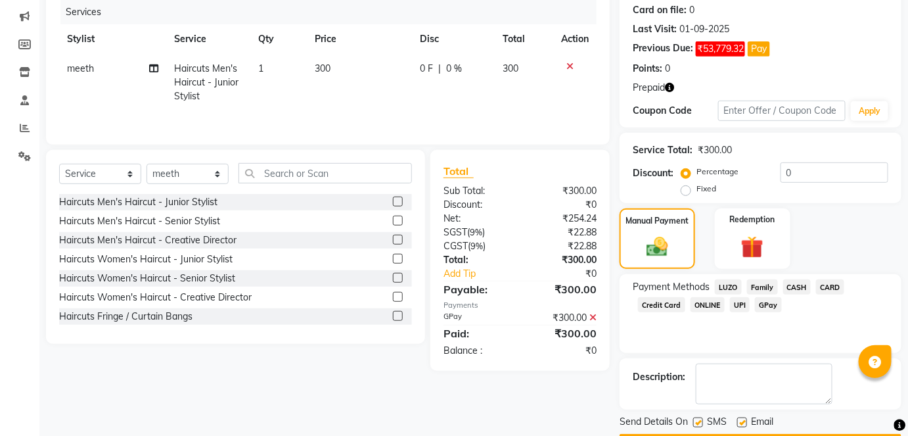
click at [741, 420] on label at bounding box center [742, 422] width 10 height 10
click at [741, 420] on input "checkbox" at bounding box center [741, 423] width 9 height 9
checkbox input "false"
click at [698, 417] on label at bounding box center [698, 422] width 10 height 10
click at [698, 419] on input "checkbox" at bounding box center [697, 423] width 9 height 9
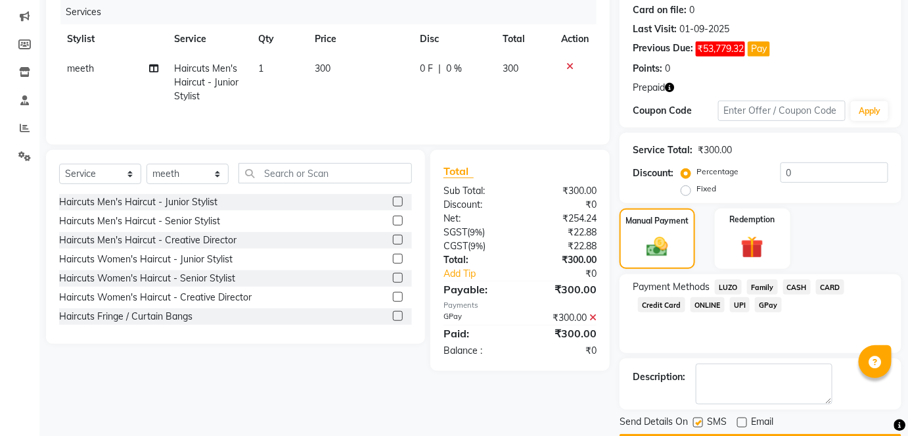
checkbox input "false"
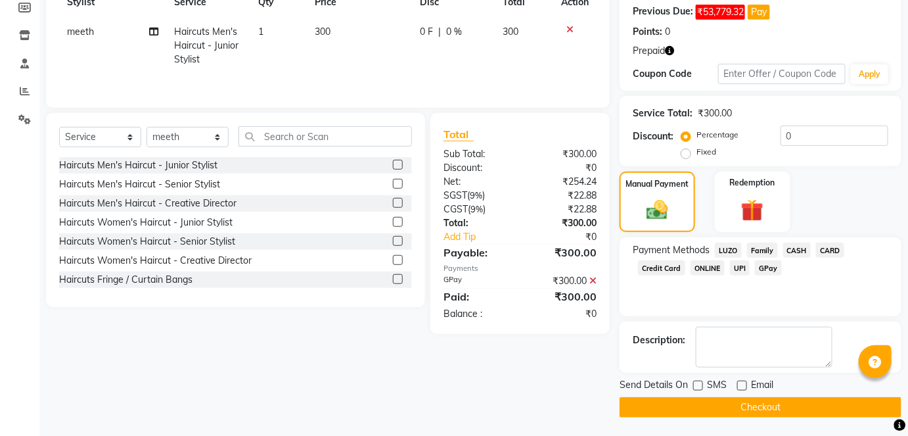
click at [747, 403] on button "Checkout" at bounding box center [761, 407] width 282 height 20
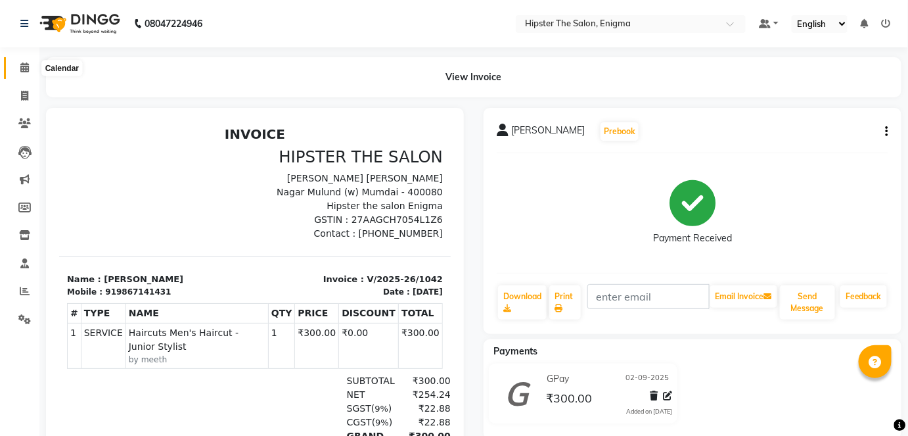
click at [23, 66] on icon at bounding box center [24, 67] width 9 height 10
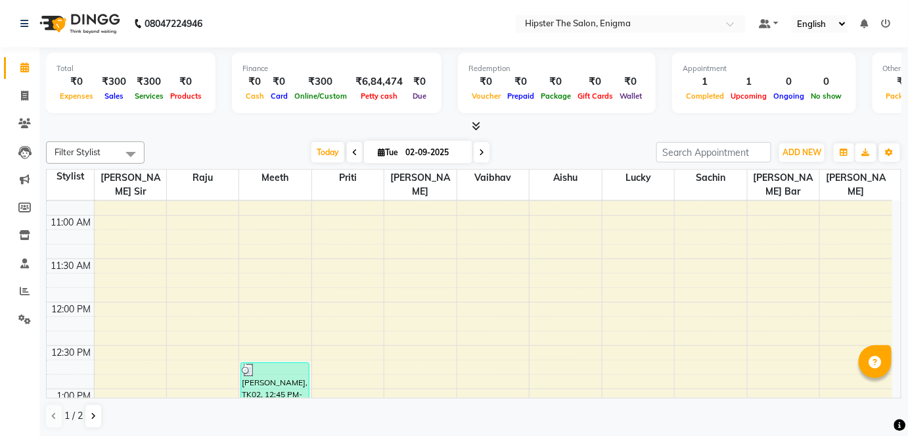
scroll to position [246, 0]
